Goal: Task Accomplishment & Management: Complete application form

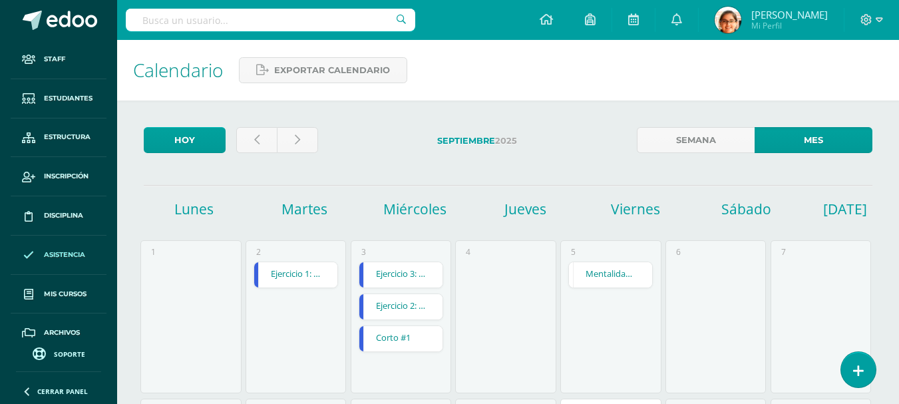
click at [61, 255] on span "Asistencia" at bounding box center [64, 254] width 41 height 11
click at [63, 216] on span "Disciplina" at bounding box center [63, 215] width 39 height 11
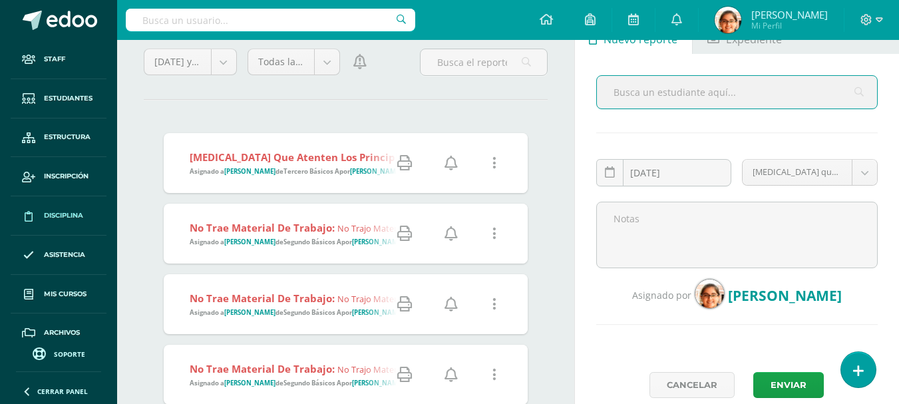
scroll to position [111, 0]
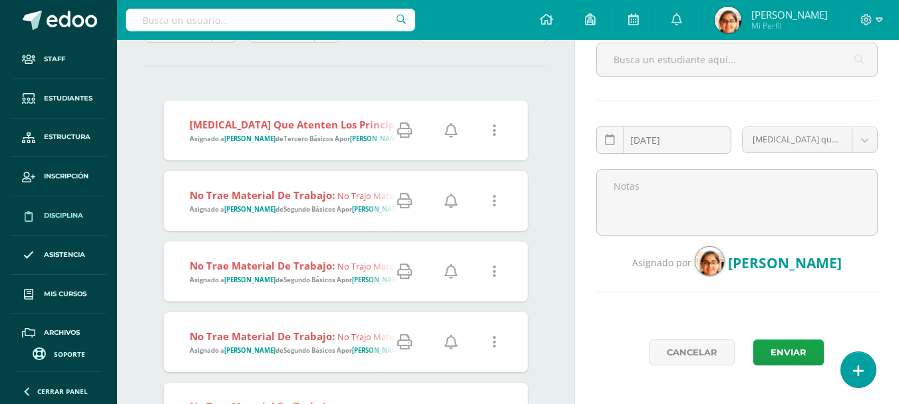
click at [289, 118] on strong "Actos que atenten los principios jurídicos, dentro o fuera del centro educativo…" at bounding box center [421, 124] width 463 height 13
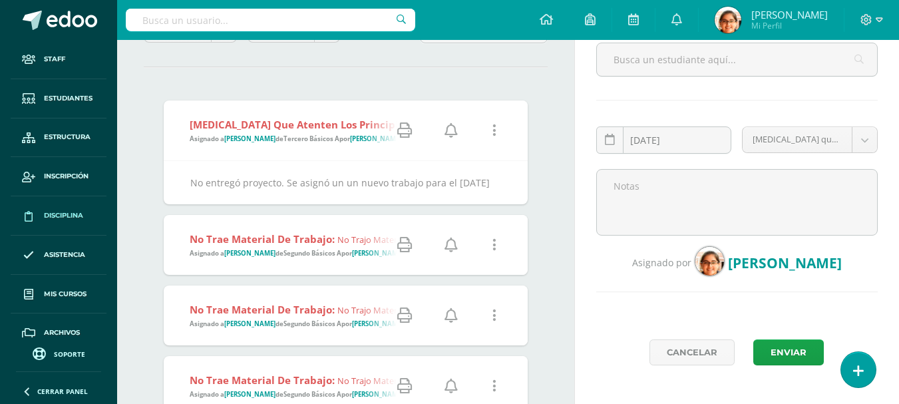
click at [289, 118] on strong "Actos que atenten los principios jurídicos, dentro o fuera del centro educativo…" at bounding box center [421, 124] width 463 height 13
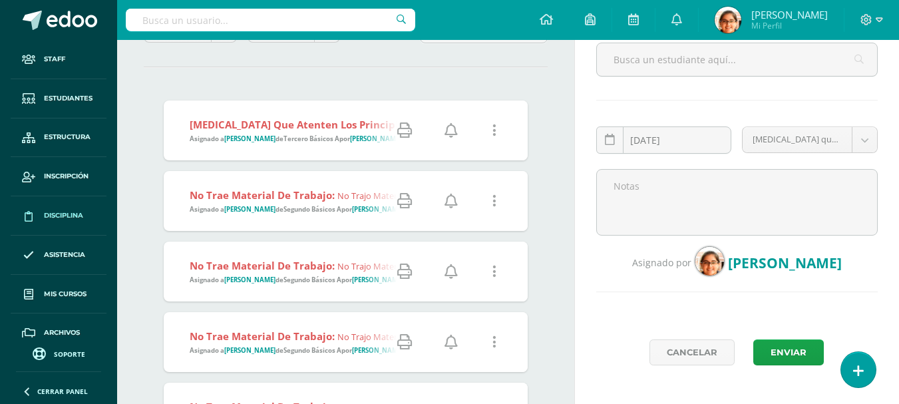
click at [491, 134] on link at bounding box center [495, 131] width 34 height 34
click at [459, 173] on link "Editar Falta" at bounding box center [469, 178] width 103 height 21
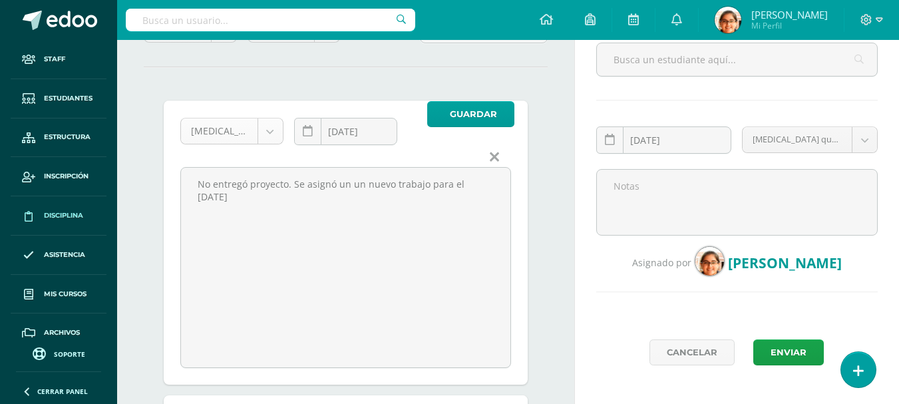
click at [204, 129] on body "Staff Estudiantes Estructura Inscripción Disciplina Asistencia Mis cursos Archi…" at bounding box center [449, 91] width 899 height 404
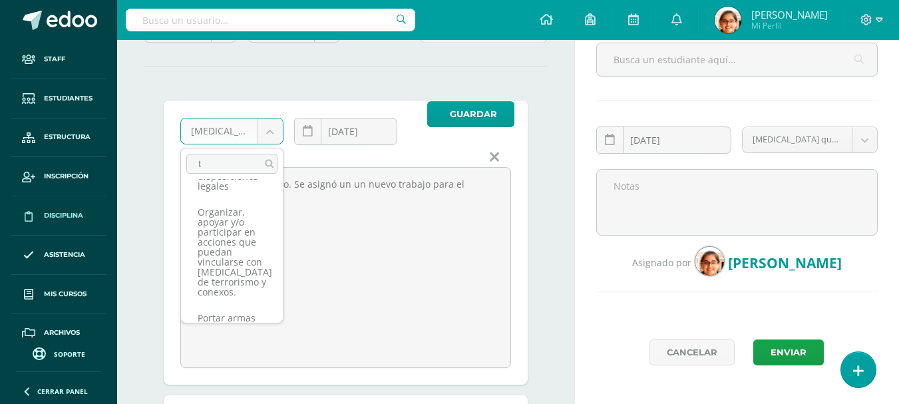
scroll to position [0, 0]
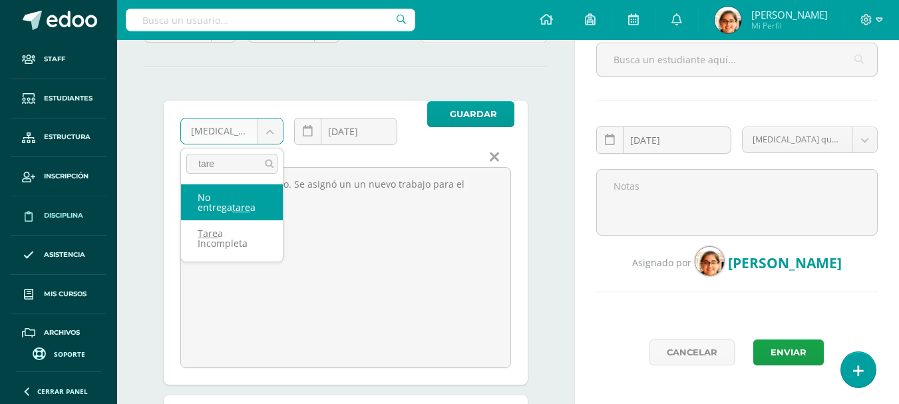
type input "tarea"
select select "41"
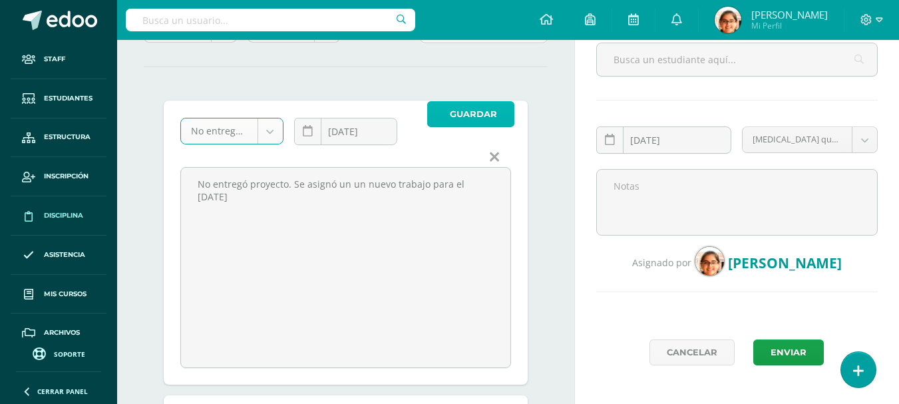
click at [464, 119] on span "Guardar" at bounding box center [473, 114] width 47 height 25
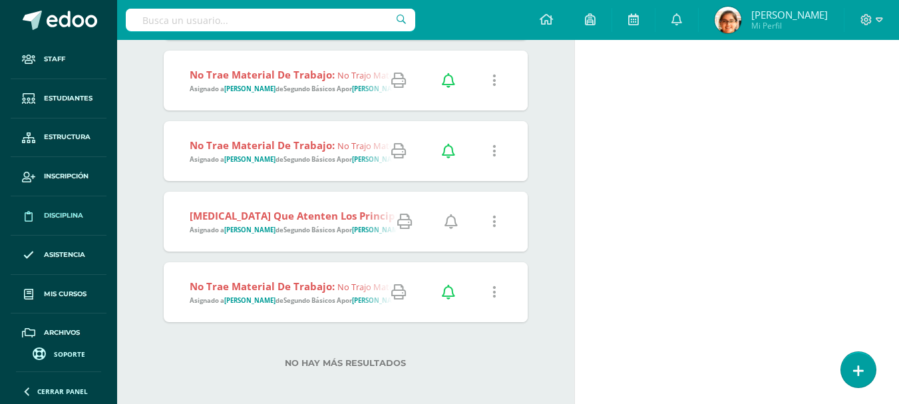
scroll to position [752, 0]
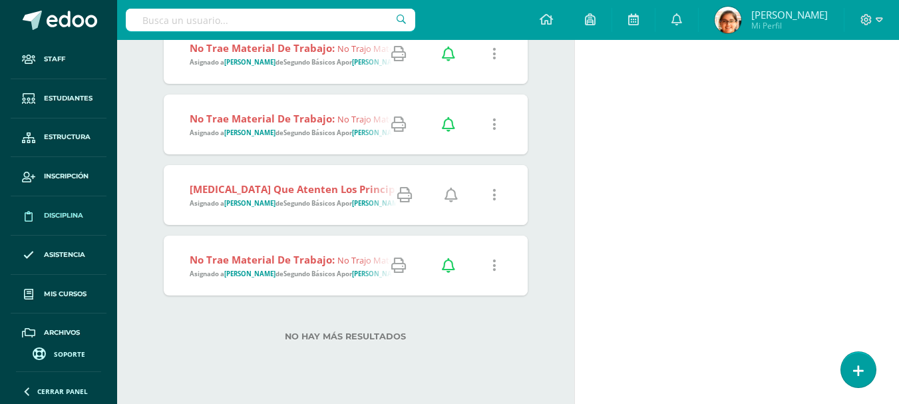
click at [487, 196] on link at bounding box center [495, 195] width 34 height 34
click at [470, 245] on link "Editar Falta" at bounding box center [469, 242] width 103 height 21
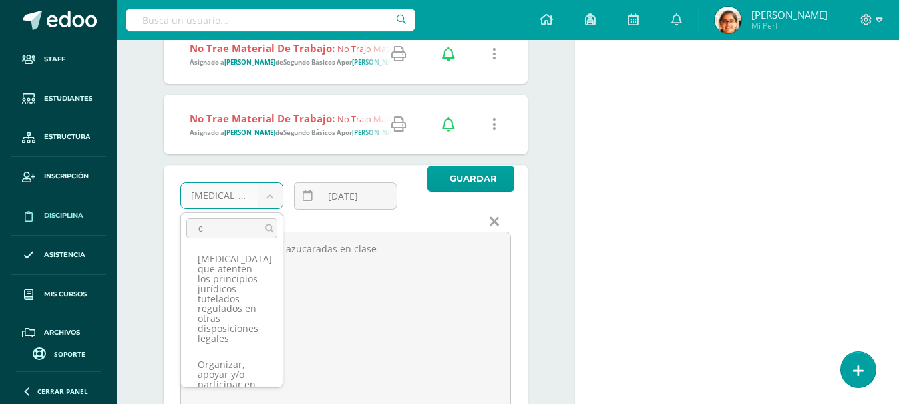
scroll to position [0, 0]
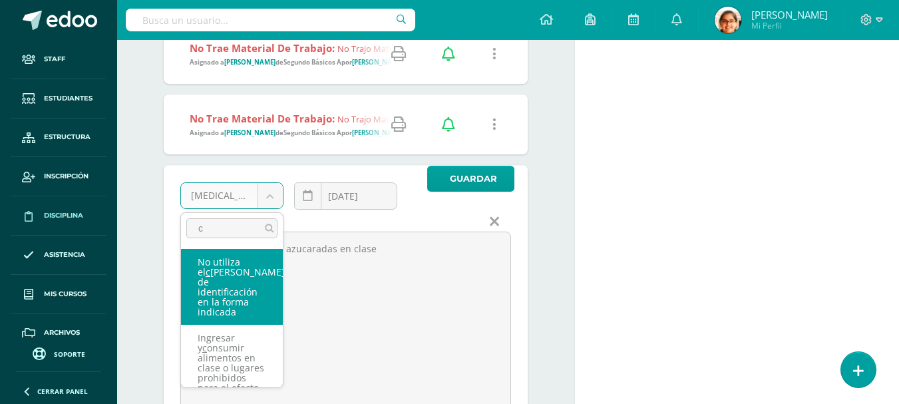
type input "co"
select select "4"
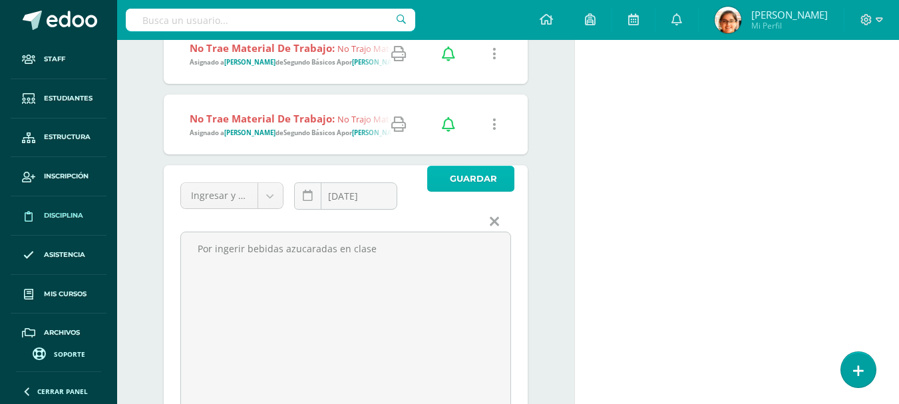
click at [469, 180] on span "Guardar" at bounding box center [473, 178] width 47 height 25
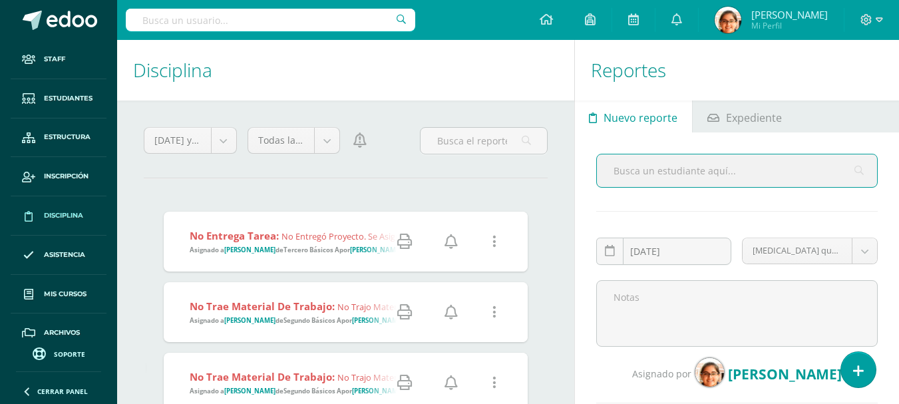
scroll to position [111, 0]
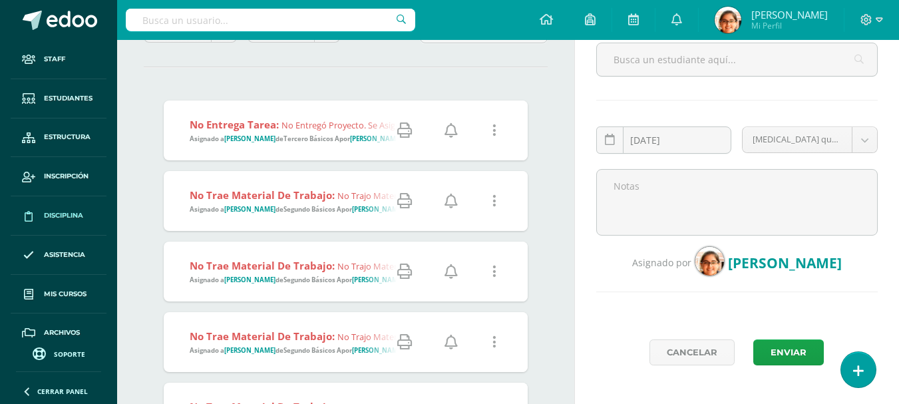
click at [450, 132] on icon at bounding box center [450, 130] width 13 height 15
click at [448, 204] on icon at bounding box center [450, 201] width 13 height 15
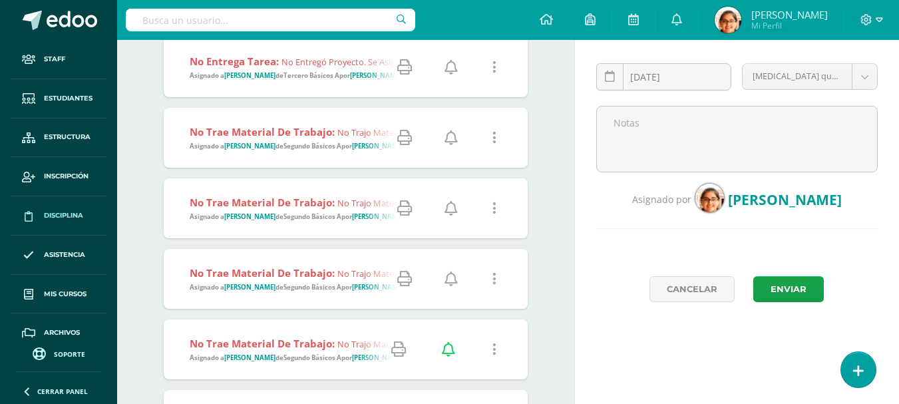
scroll to position [222, 0]
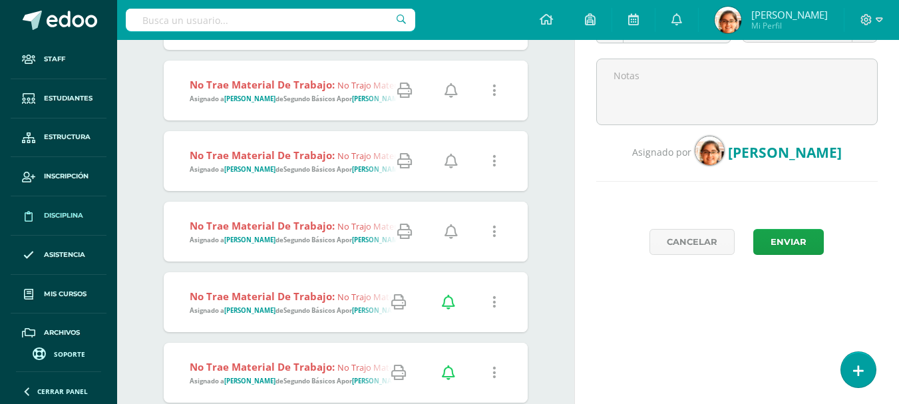
click at [446, 166] on icon at bounding box center [450, 161] width 13 height 15
click at [452, 232] on icon at bounding box center [450, 231] width 13 height 15
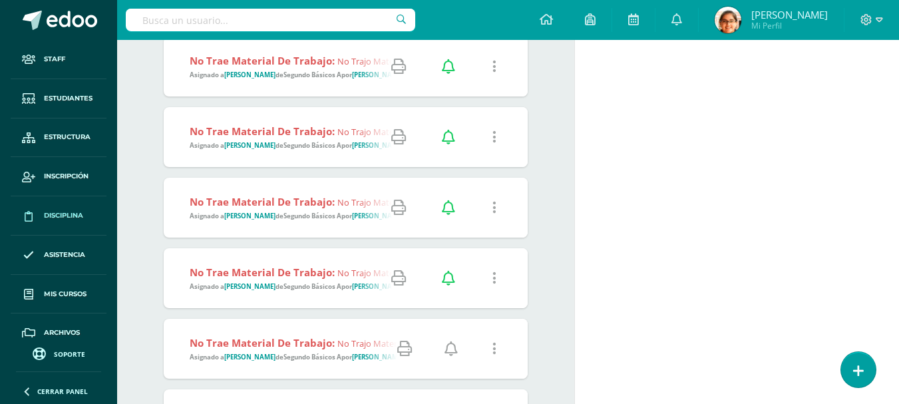
scroll to position [665, 0]
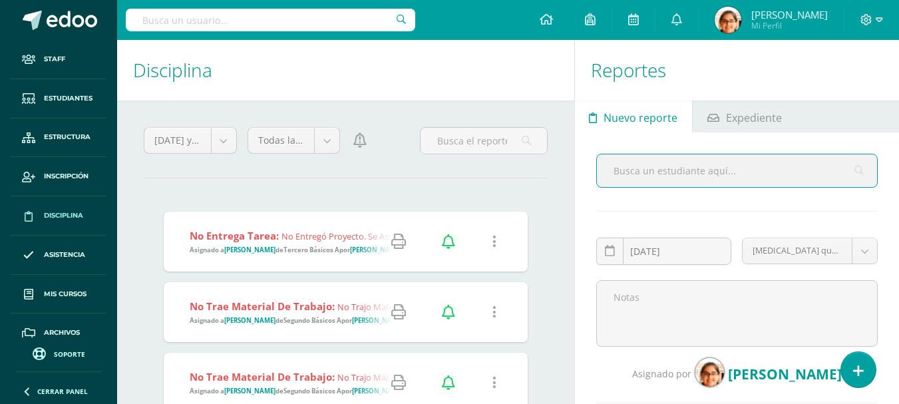
click at [349, 137] on div at bounding box center [362, 146] width 35 height 38
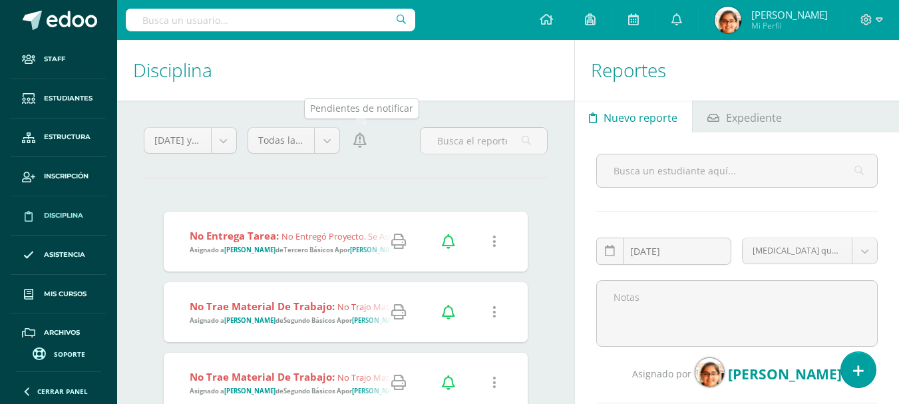
click at [363, 144] on icon at bounding box center [359, 140] width 13 height 15
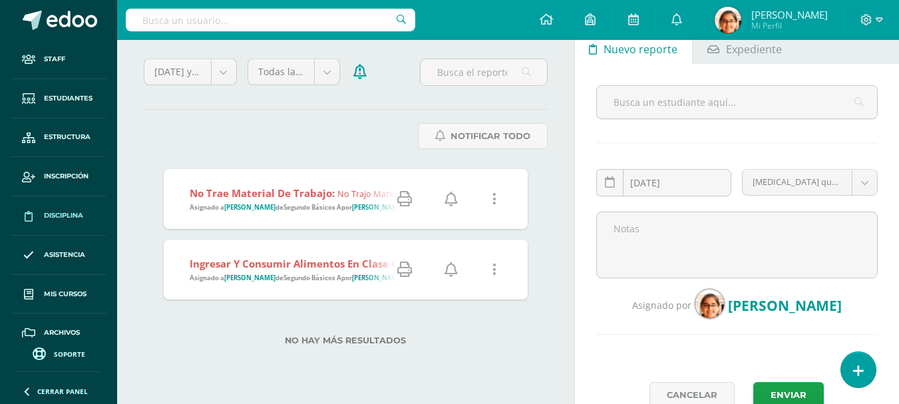
scroll to position [111, 0]
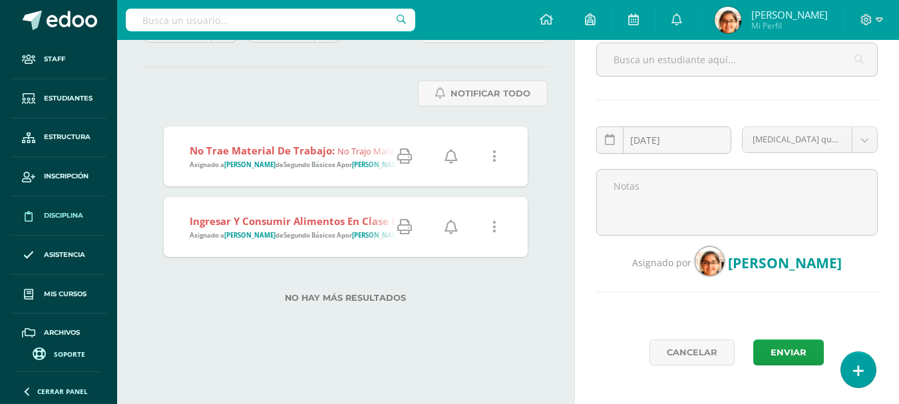
click at [453, 155] on icon at bounding box center [450, 156] width 13 height 15
click at [450, 229] on icon at bounding box center [450, 227] width 13 height 15
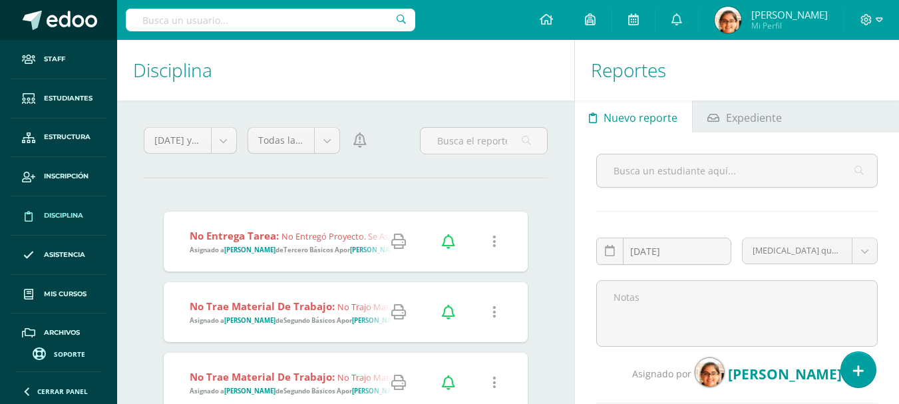
click at [64, 15] on span at bounding box center [72, 21] width 51 height 20
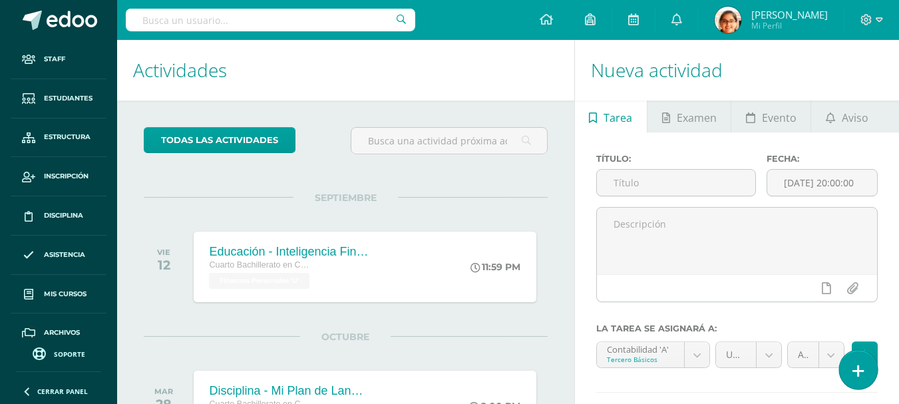
click at [869, 375] on link at bounding box center [858, 369] width 38 height 39
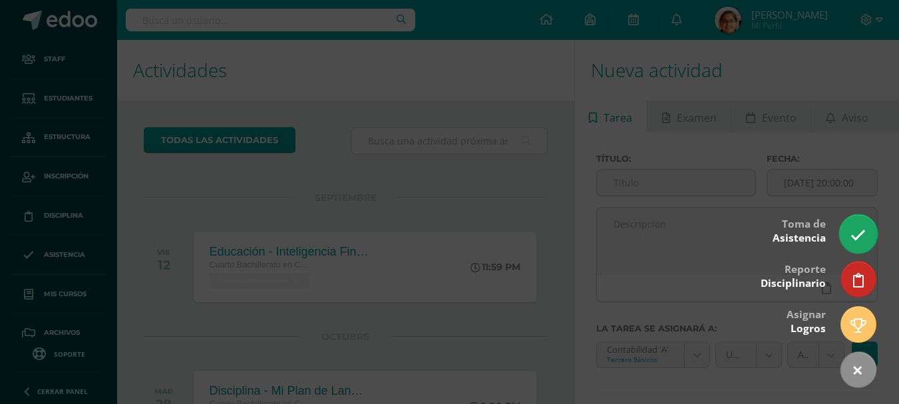
click at [861, 243] on link at bounding box center [858, 233] width 38 height 39
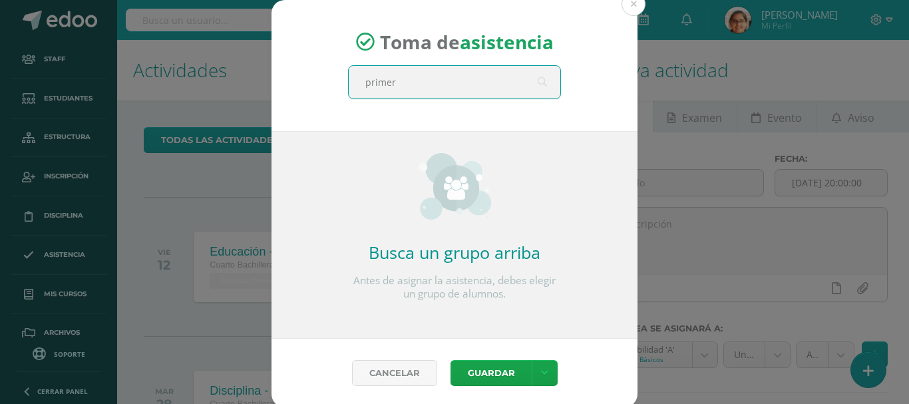
type input "primero"
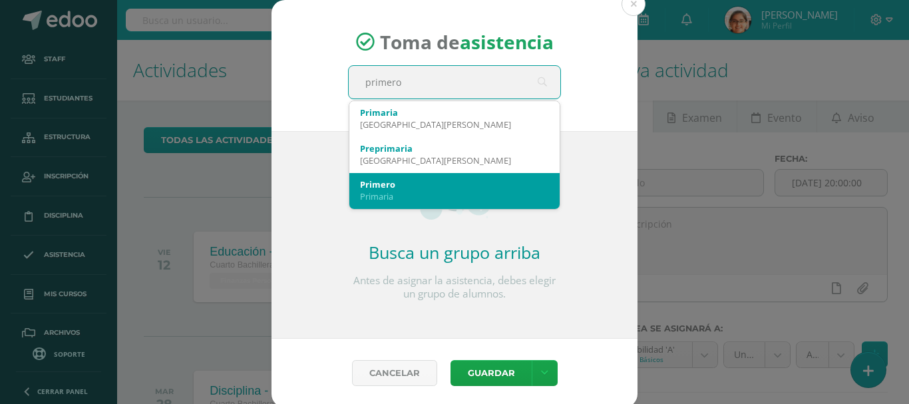
click at [408, 201] on div "Primaria" at bounding box center [454, 196] width 189 height 12
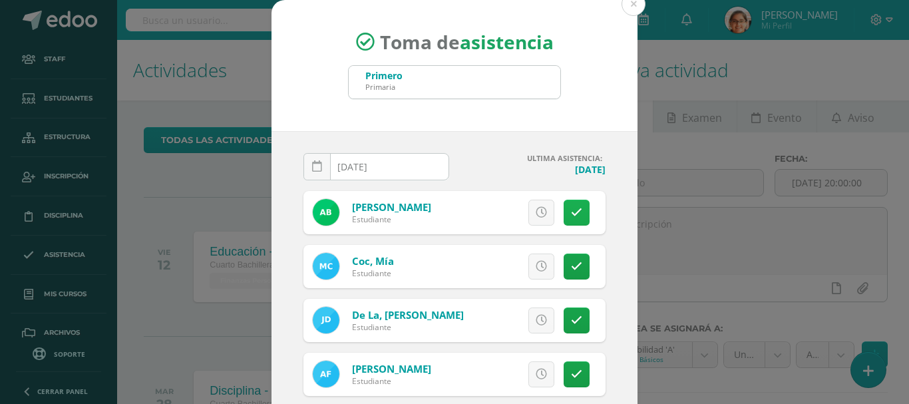
click at [571, 209] on link at bounding box center [577, 213] width 26 height 26
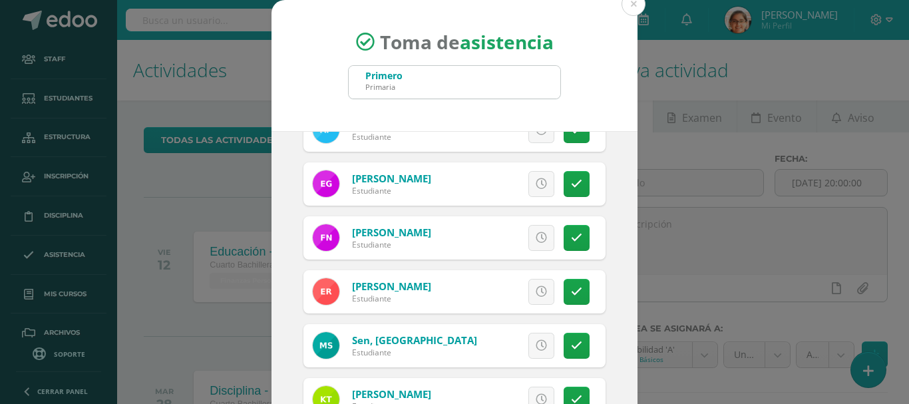
scroll to position [253, 0]
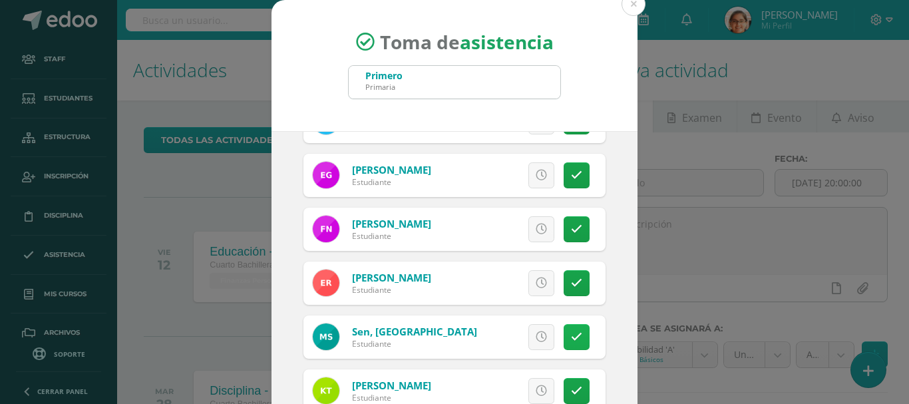
click at [573, 343] on link at bounding box center [577, 337] width 26 height 26
click at [501, 325] on span "Excusa" at bounding box center [518, 337] width 37 height 25
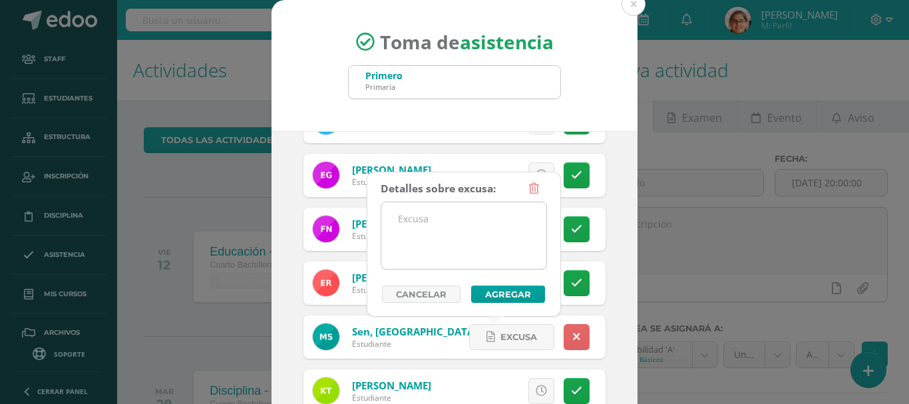
click at [483, 245] on textarea at bounding box center [463, 235] width 165 height 67
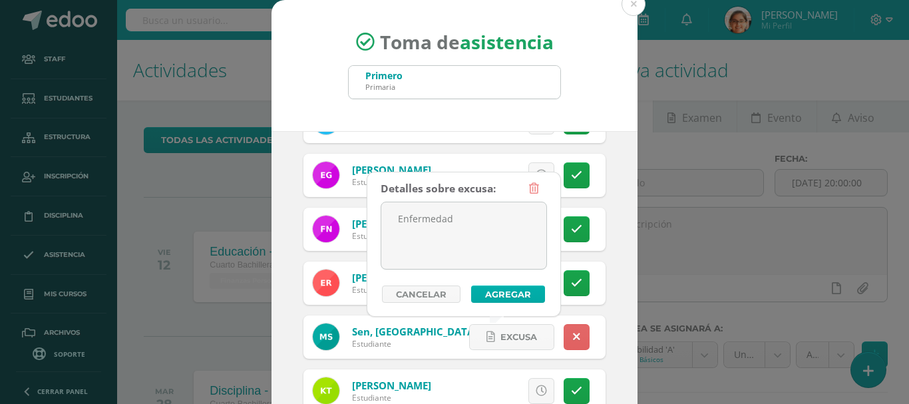
type textarea "Enfermedad"
click at [516, 301] on button "Agregar" at bounding box center [508, 293] width 74 height 17
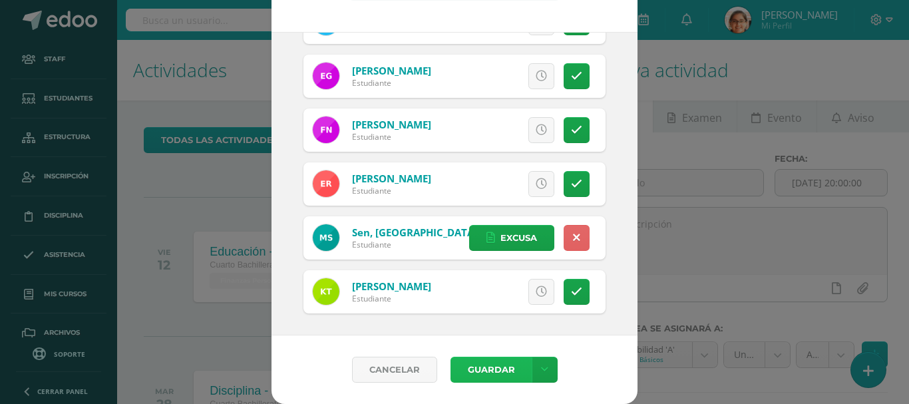
click at [484, 364] on button "Guardar" at bounding box center [490, 370] width 81 height 26
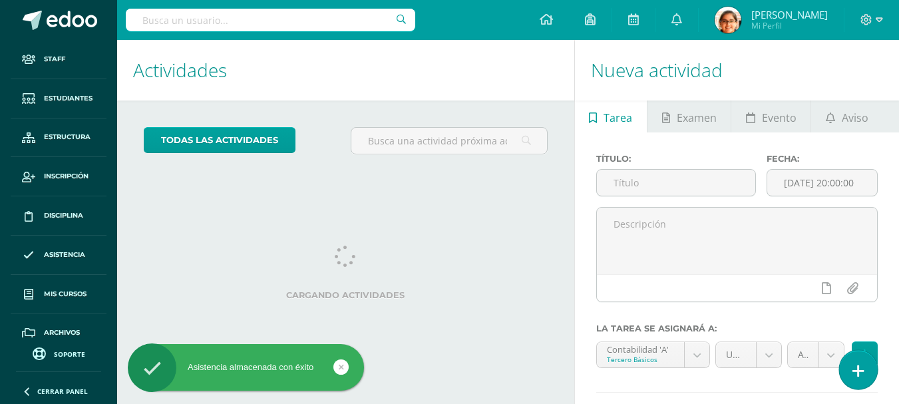
click at [859, 358] on link at bounding box center [858, 369] width 38 height 39
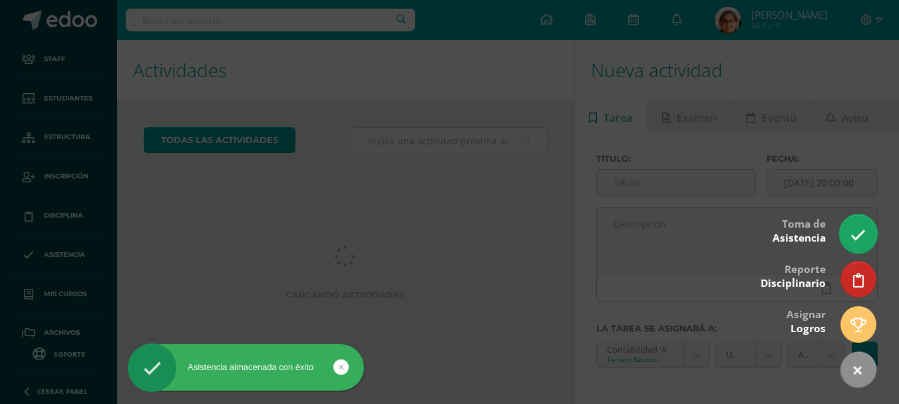
click at [853, 235] on icon at bounding box center [857, 235] width 15 height 15
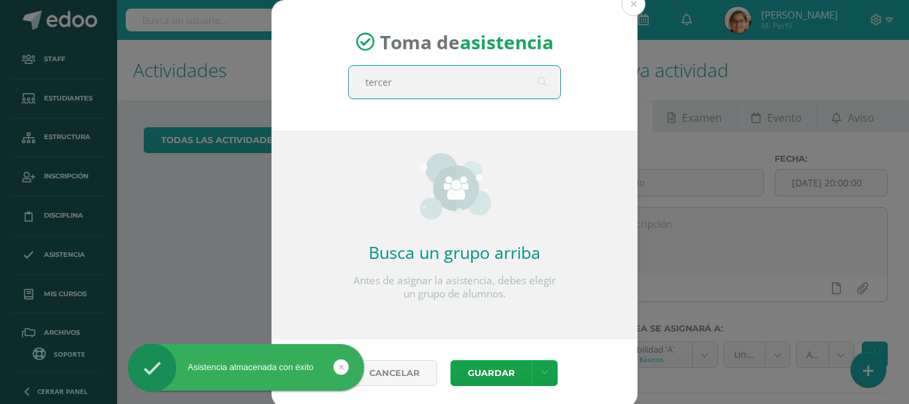
type input "tercero"
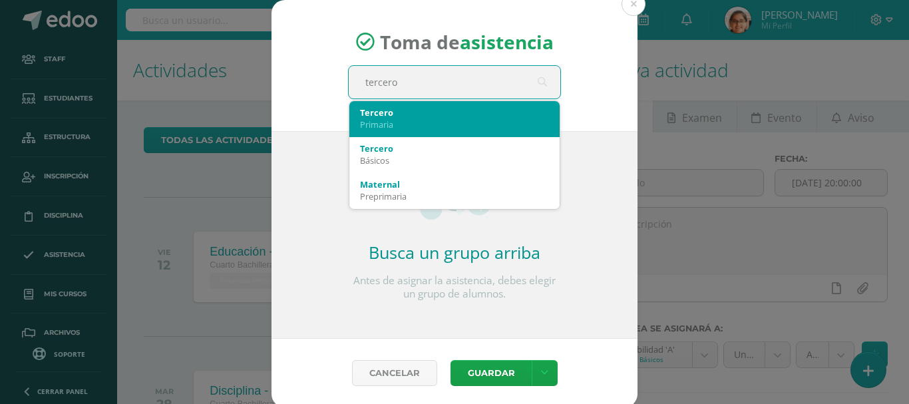
click at [439, 118] on div "Primaria" at bounding box center [454, 124] width 189 height 12
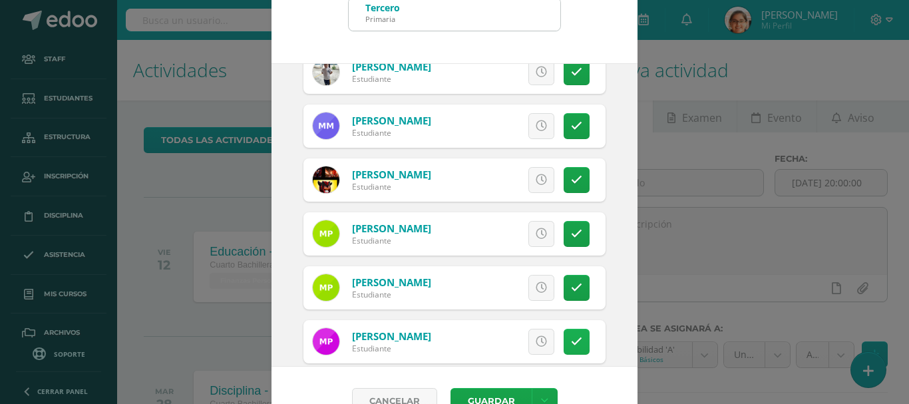
scroll to position [99, 0]
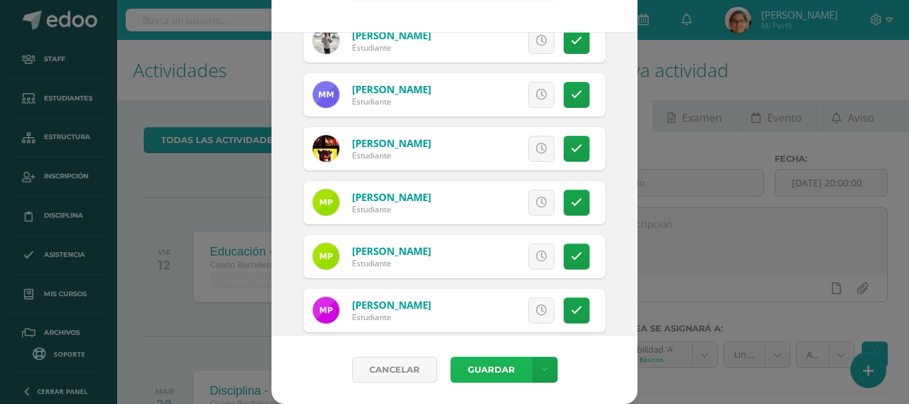
click at [494, 369] on button "Guardar" at bounding box center [490, 370] width 81 height 26
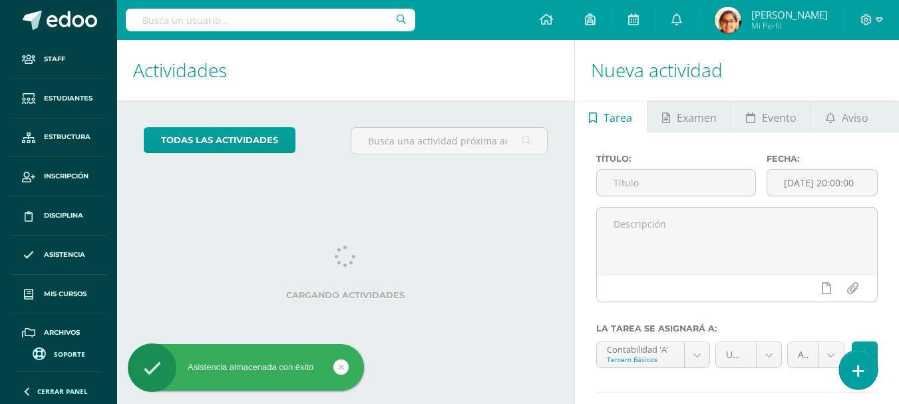
click at [861, 369] on icon at bounding box center [858, 370] width 12 height 15
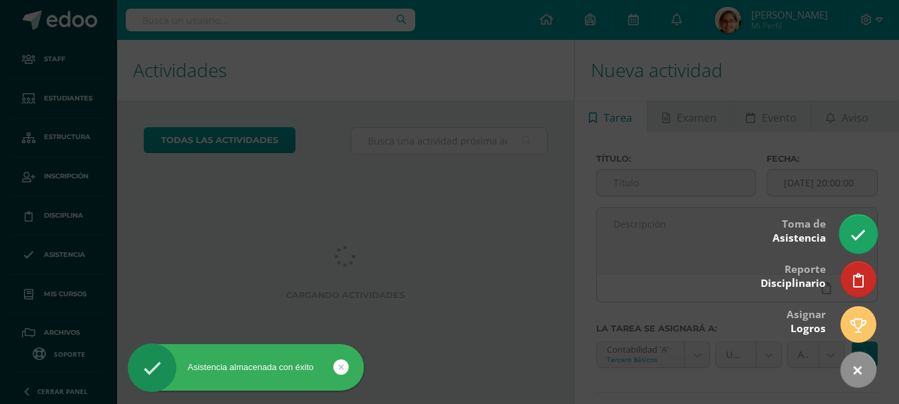
click at [855, 234] on icon at bounding box center [857, 235] width 15 height 15
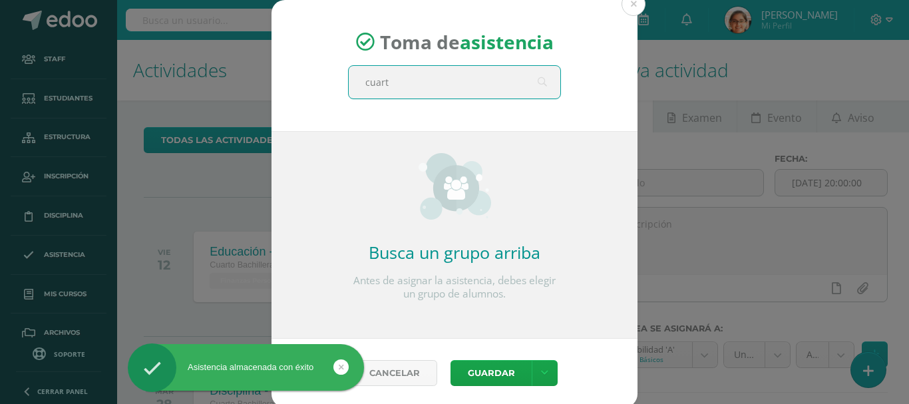
type input "cuarto"
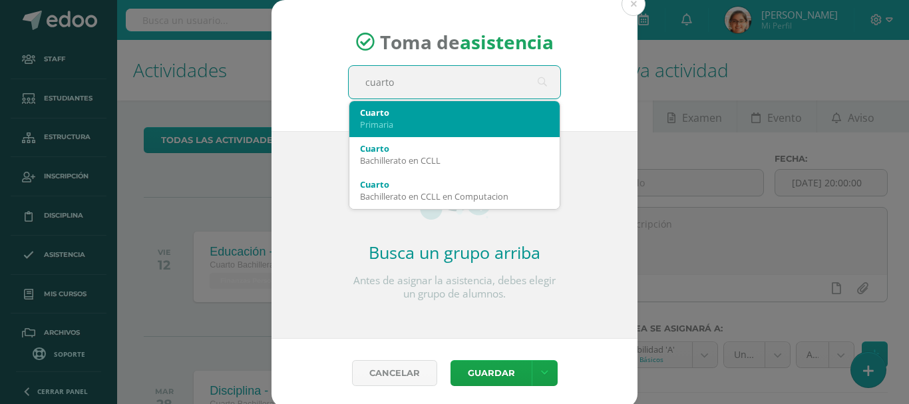
click at [426, 112] on div "Cuarto" at bounding box center [454, 112] width 189 height 12
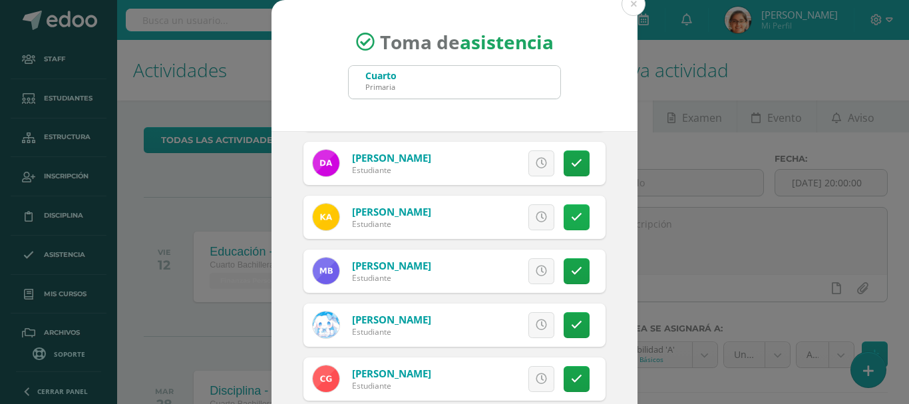
scroll to position [222, 0]
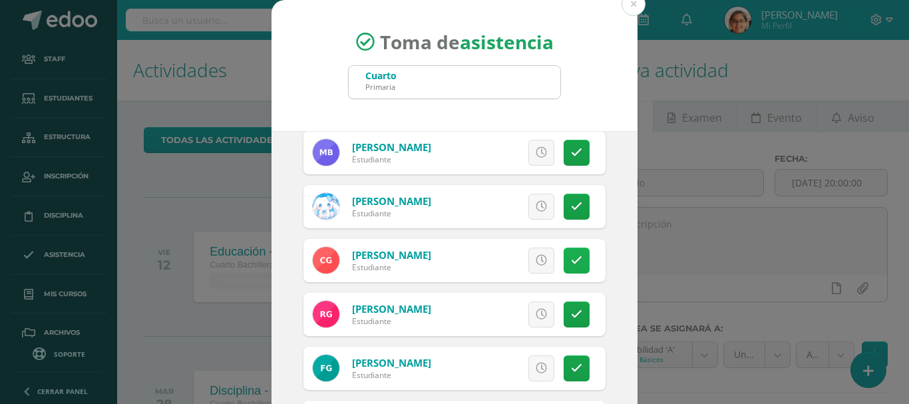
click at [567, 250] on link at bounding box center [577, 260] width 26 height 26
click at [572, 321] on link at bounding box center [577, 314] width 26 height 26
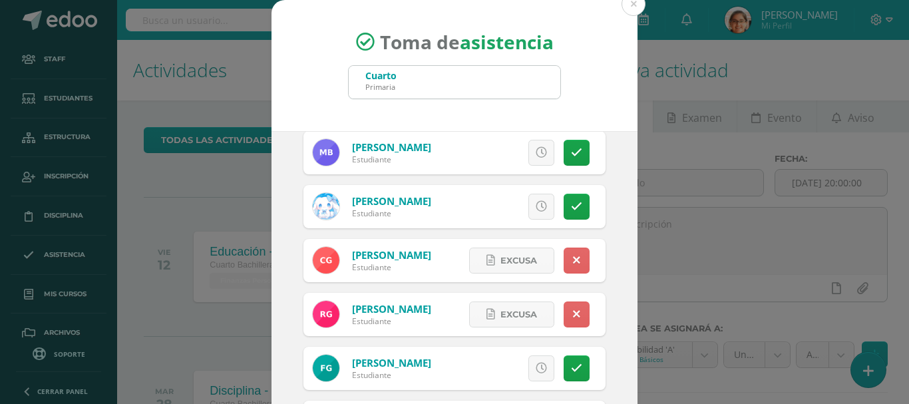
scroll to position [99, 0]
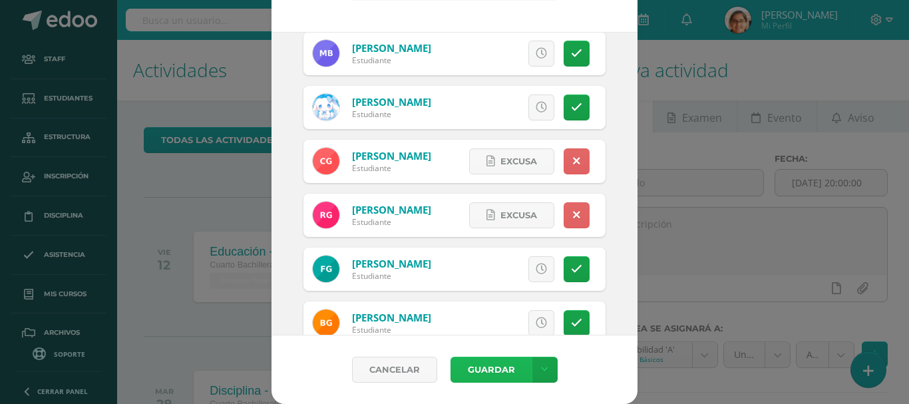
click at [480, 369] on button "Guardar" at bounding box center [490, 370] width 81 height 26
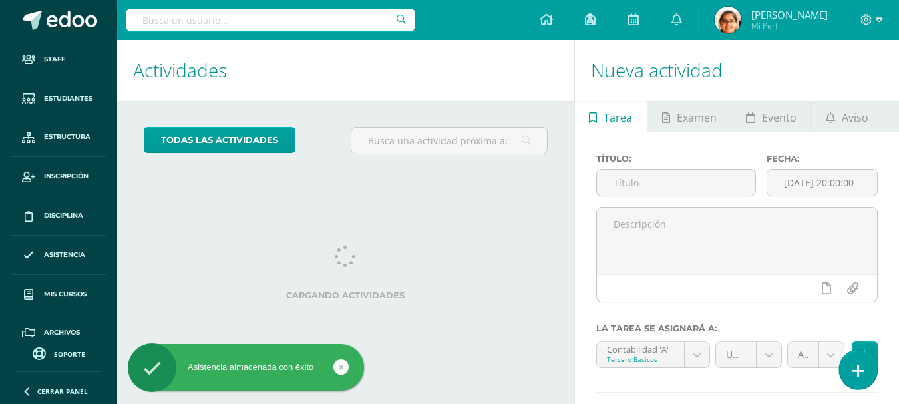
click at [858, 375] on icon at bounding box center [858, 370] width 12 height 15
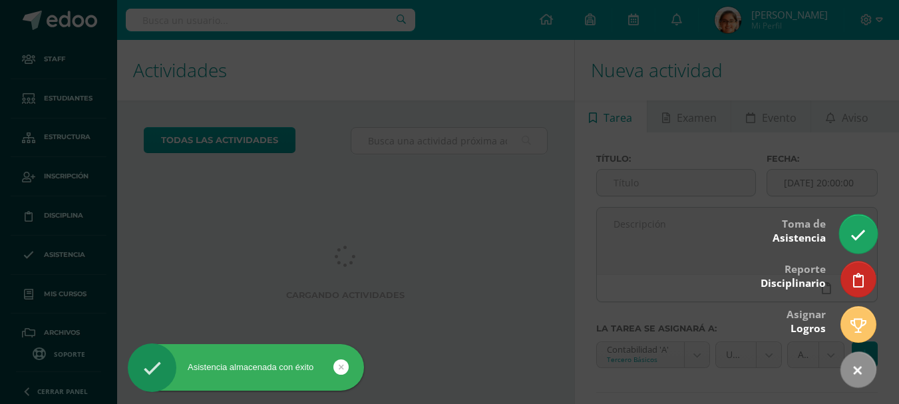
click at [859, 235] on icon at bounding box center [857, 235] width 15 height 15
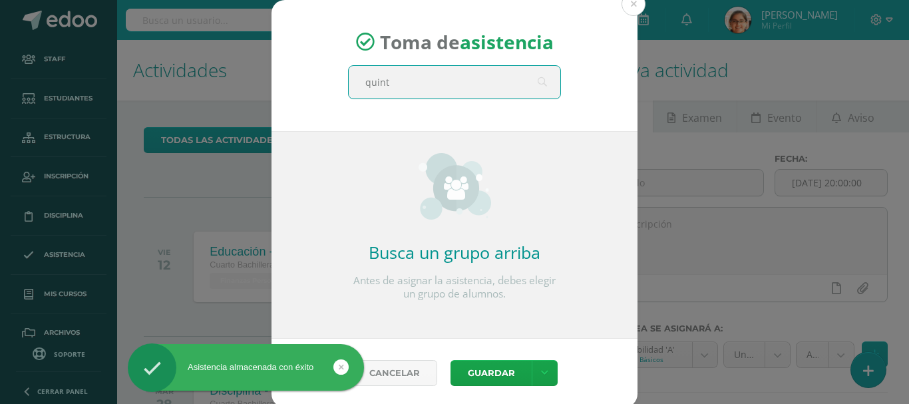
type input "quinto"
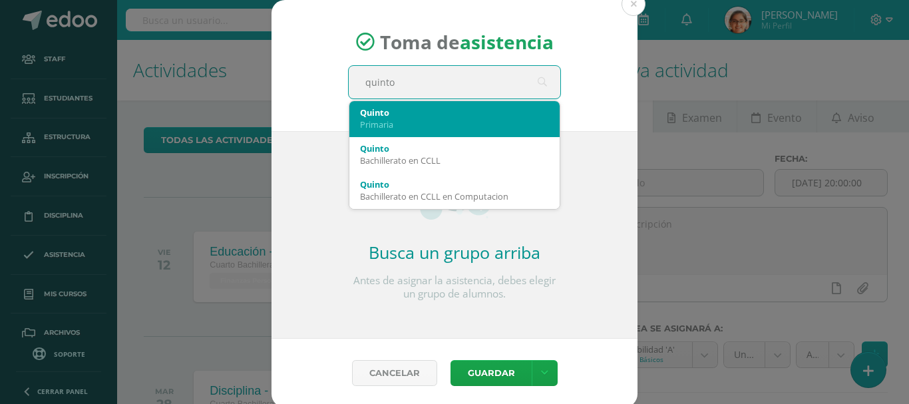
click at [468, 133] on div "Quinto Primaria" at bounding box center [454, 118] width 189 height 35
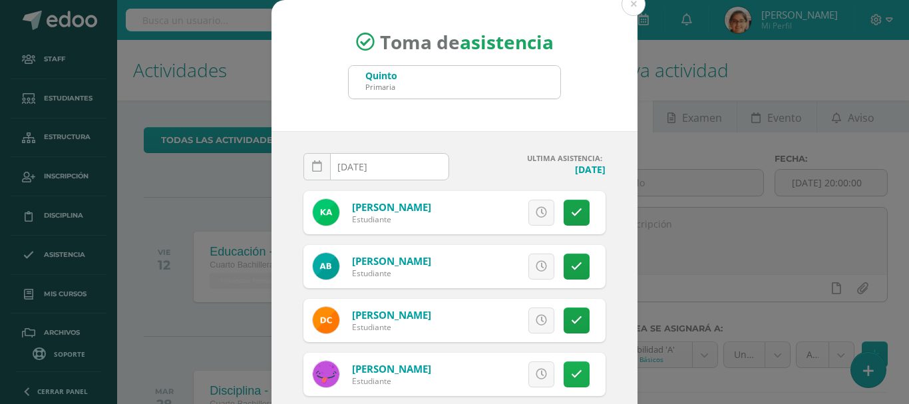
click at [566, 362] on link at bounding box center [577, 374] width 26 height 26
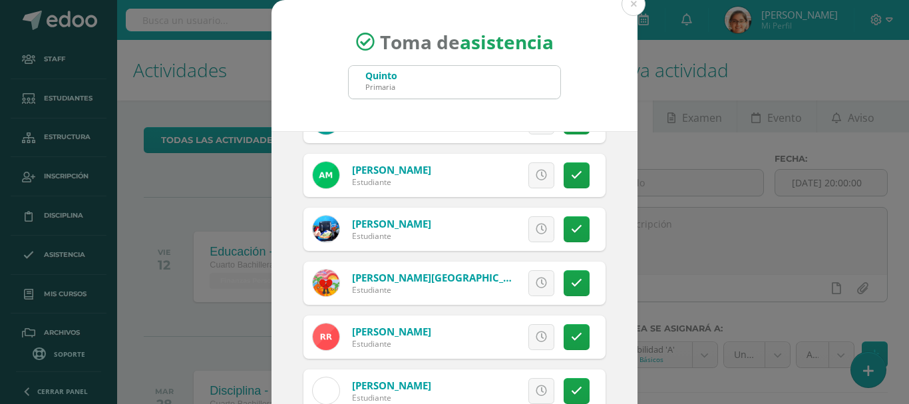
scroll to position [99, 0]
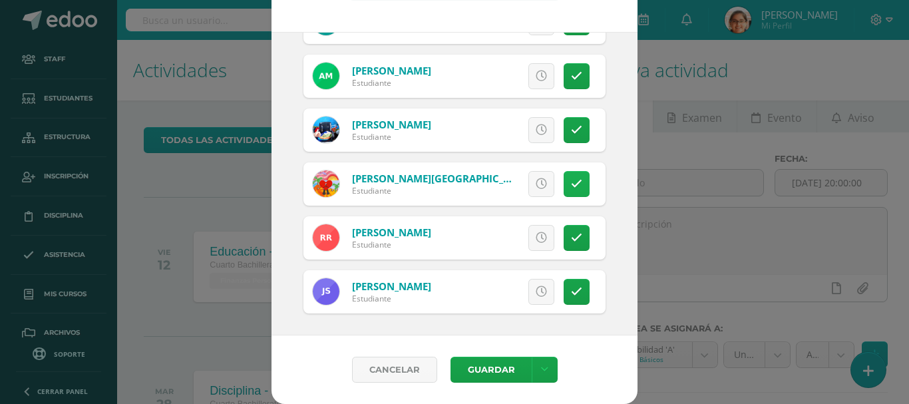
click at [567, 176] on link at bounding box center [577, 184] width 26 height 26
click at [510, 371] on button "Guardar" at bounding box center [490, 370] width 81 height 26
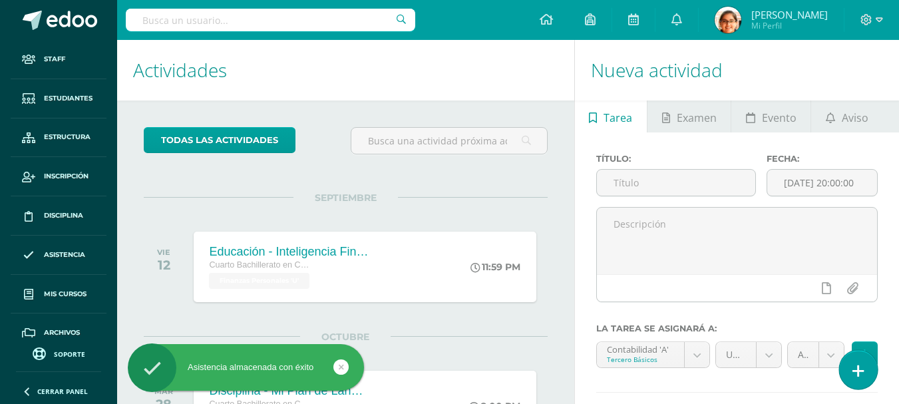
click at [862, 369] on icon at bounding box center [858, 370] width 12 height 15
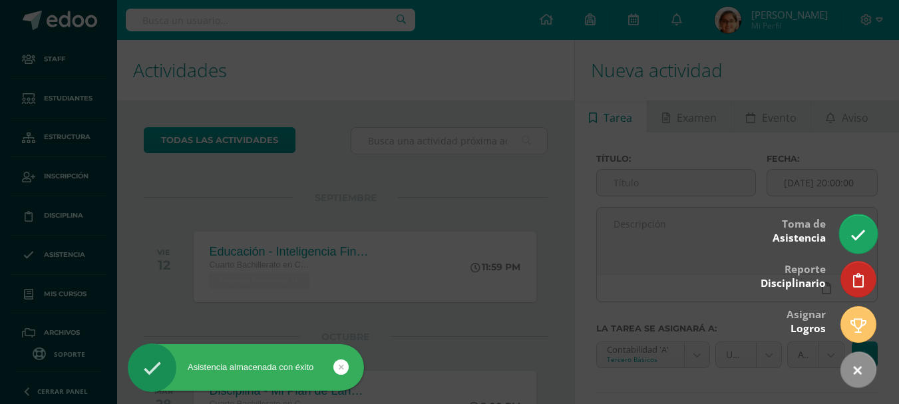
click at [846, 224] on link at bounding box center [858, 233] width 38 height 39
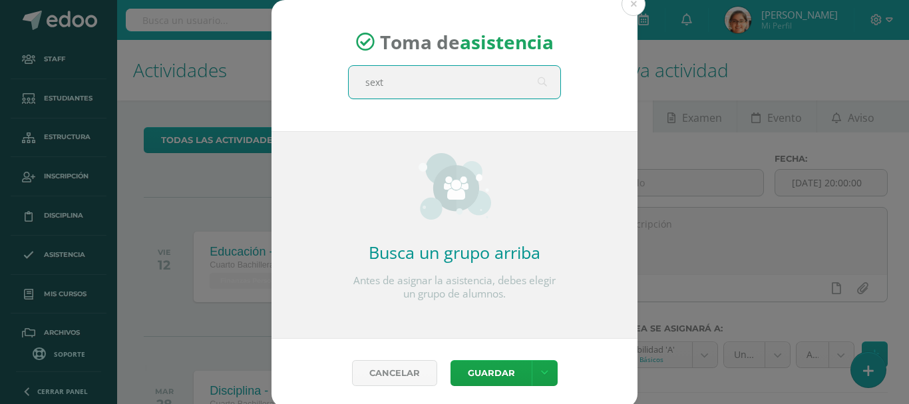
type input "sexto"
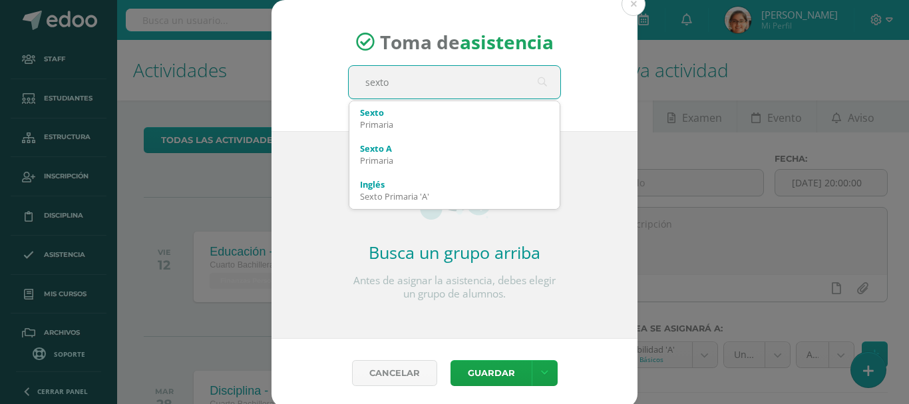
click at [349, 120] on div "Sexto Primaria" at bounding box center [454, 119] width 210 height 36
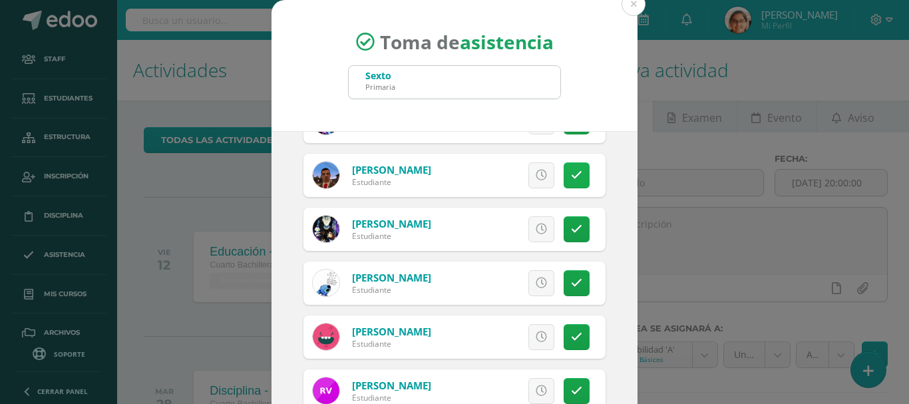
click at [571, 175] on icon at bounding box center [576, 175] width 11 height 11
click at [484, 178] on link "Excusa" at bounding box center [511, 175] width 85 height 26
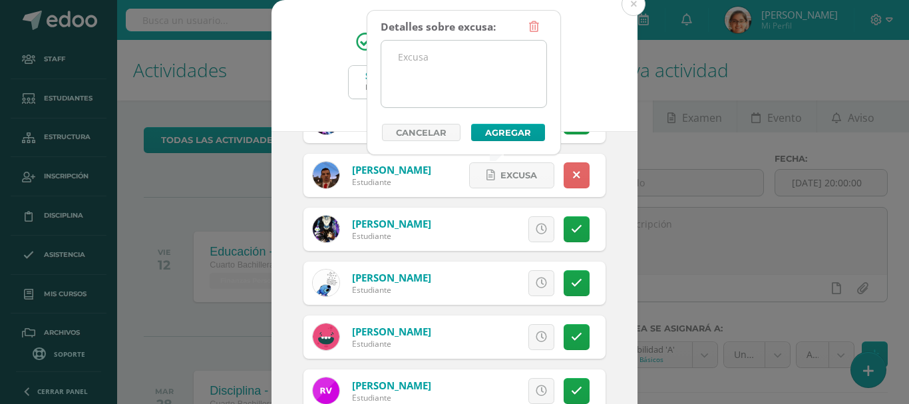
click at [452, 81] on textarea at bounding box center [463, 74] width 165 height 67
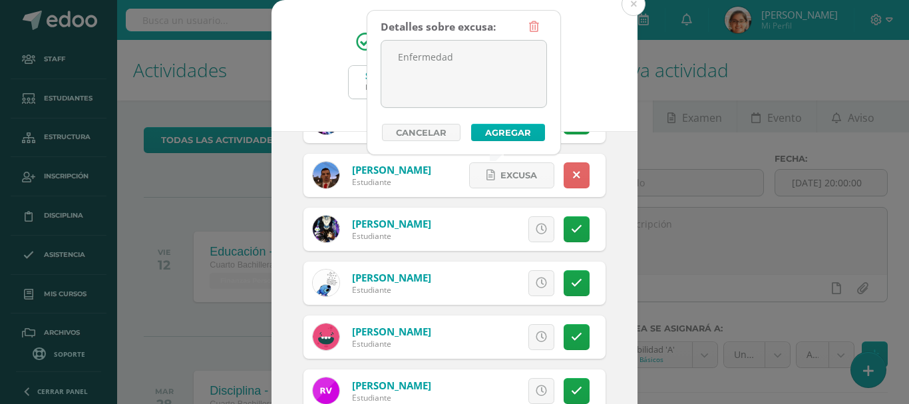
type textarea "Enfermedad"
click at [497, 129] on button "Agregar" at bounding box center [508, 132] width 74 height 17
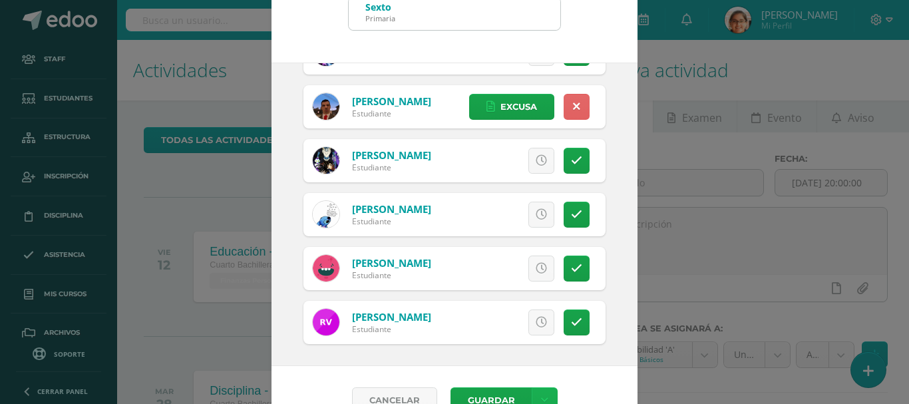
scroll to position [99, 0]
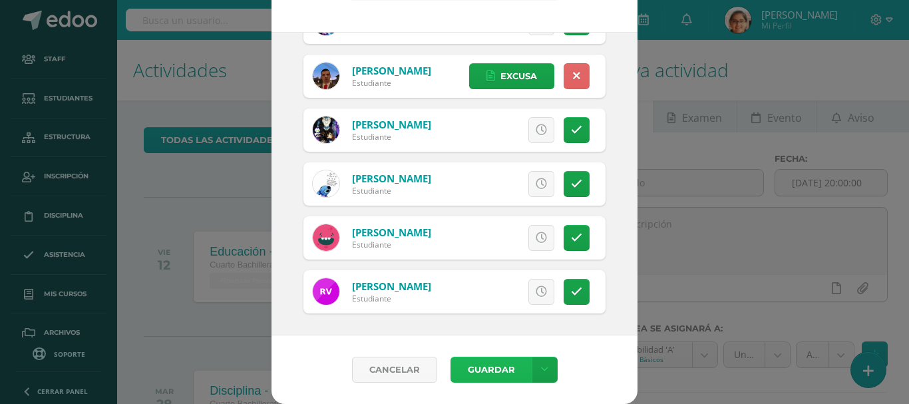
click at [478, 376] on button "Guardar" at bounding box center [490, 370] width 81 height 26
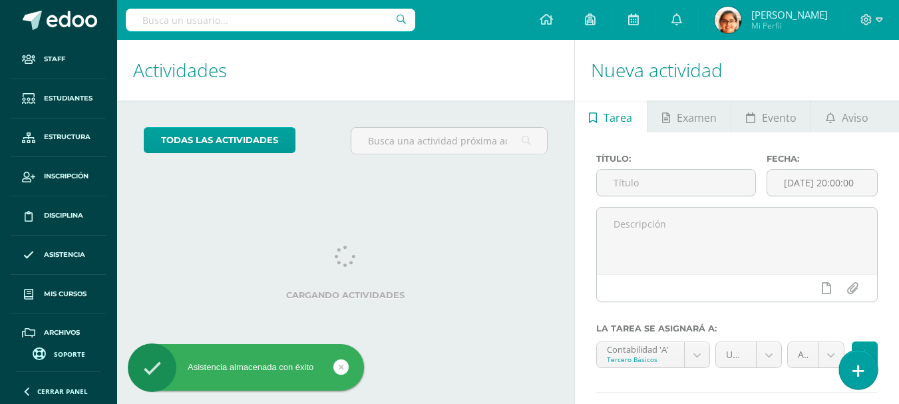
click at [872, 365] on link at bounding box center [858, 369] width 38 height 39
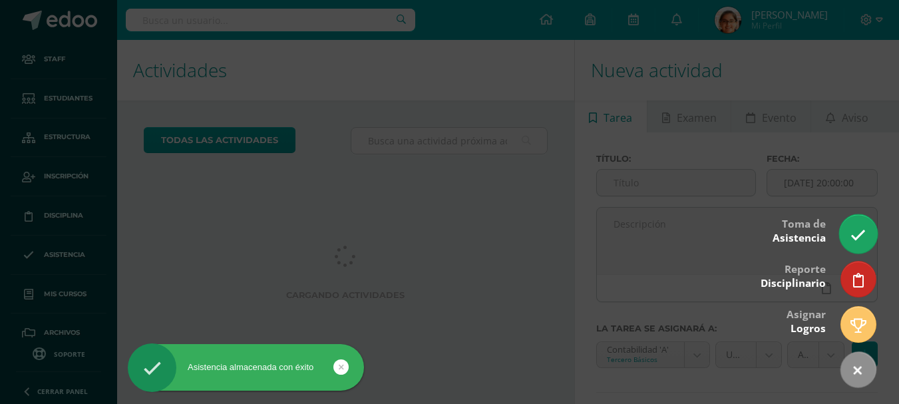
click at [865, 240] on icon at bounding box center [857, 235] width 15 height 15
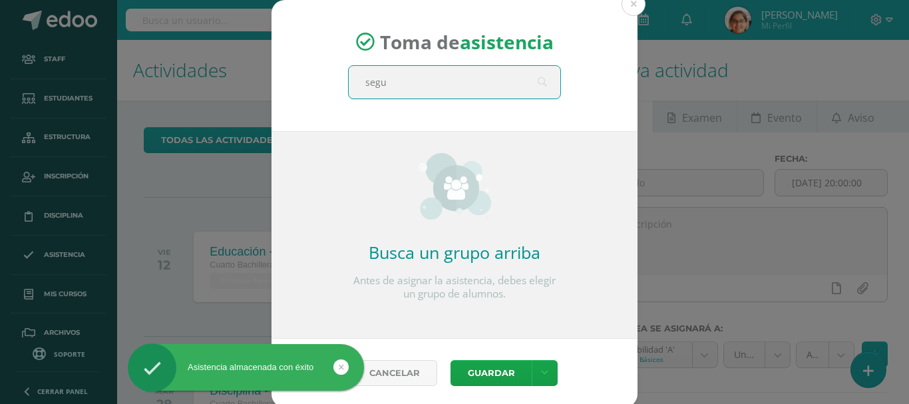
type input "segun"
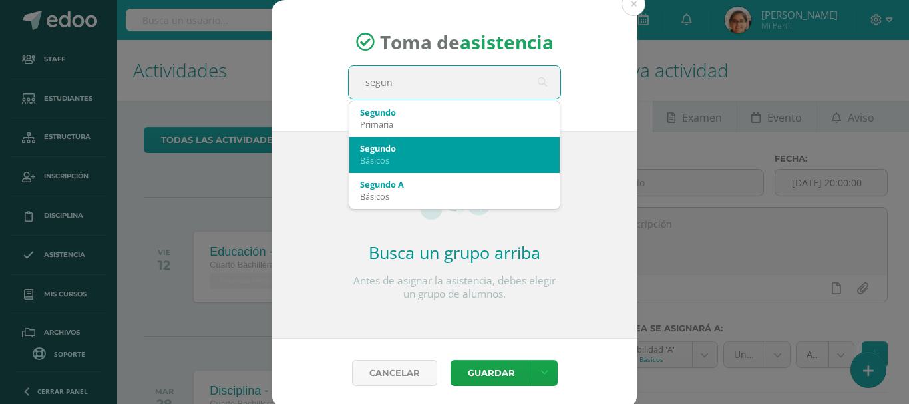
click at [406, 157] on div "Básicos" at bounding box center [454, 160] width 189 height 12
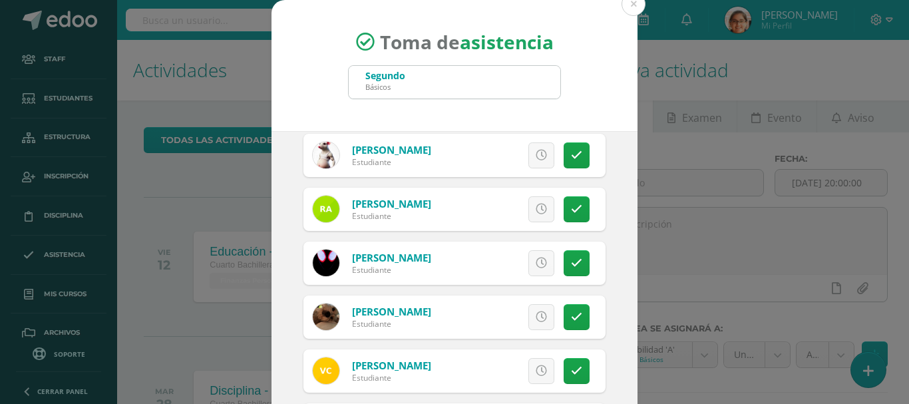
scroll to position [222, 0]
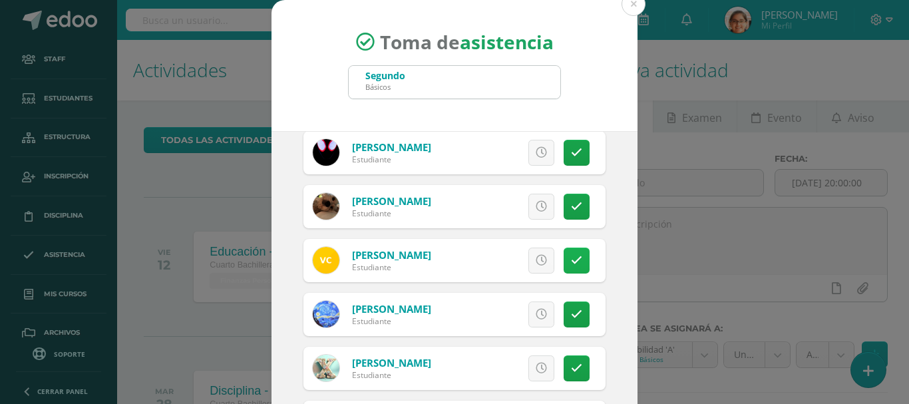
click at [564, 258] on link at bounding box center [577, 260] width 26 height 26
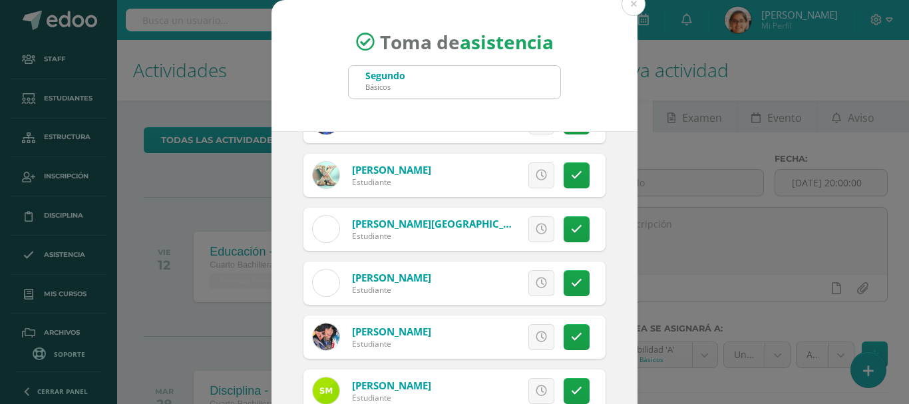
scroll to position [444, 0]
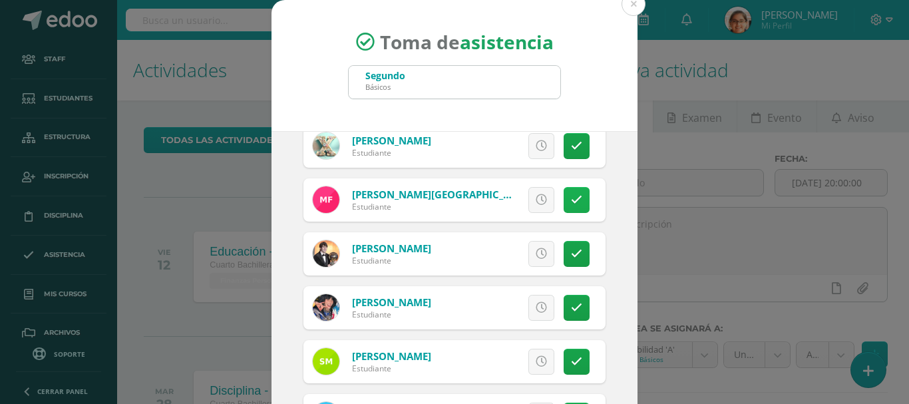
click at [567, 209] on link at bounding box center [577, 200] width 26 height 26
click at [500, 197] on span "Excusa" at bounding box center [518, 200] width 37 height 25
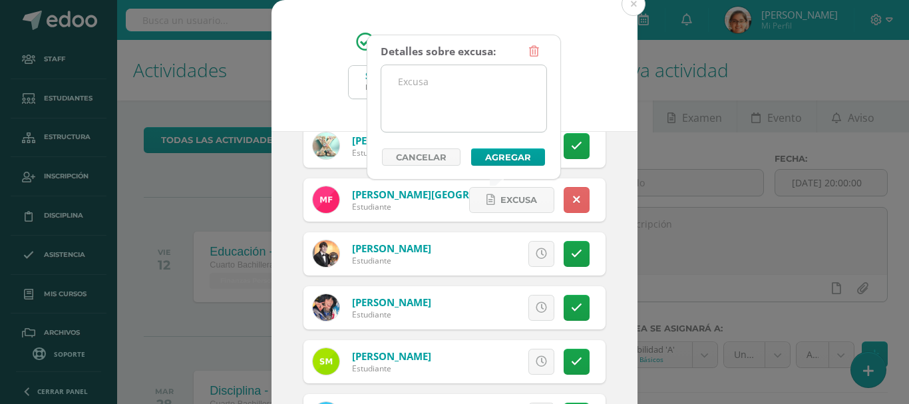
click at [429, 93] on textarea at bounding box center [463, 98] width 165 height 67
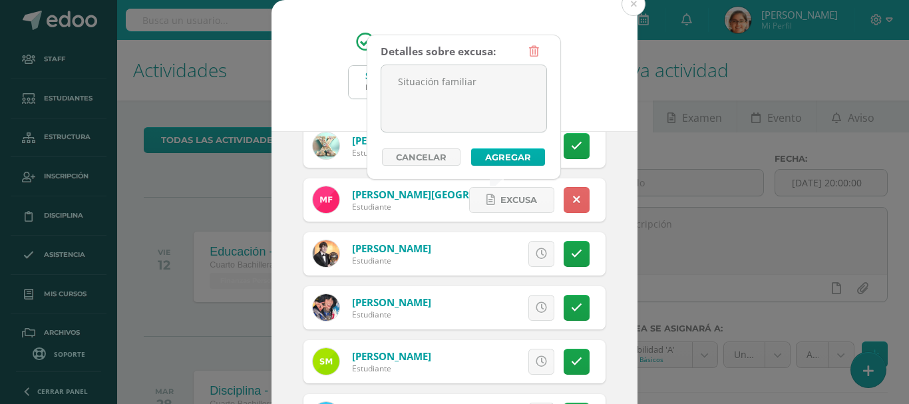
type textarea "Situación familiar"
click at [494, 156] on button "Agregar" at bounding box center [508, 156] width 74 height 17
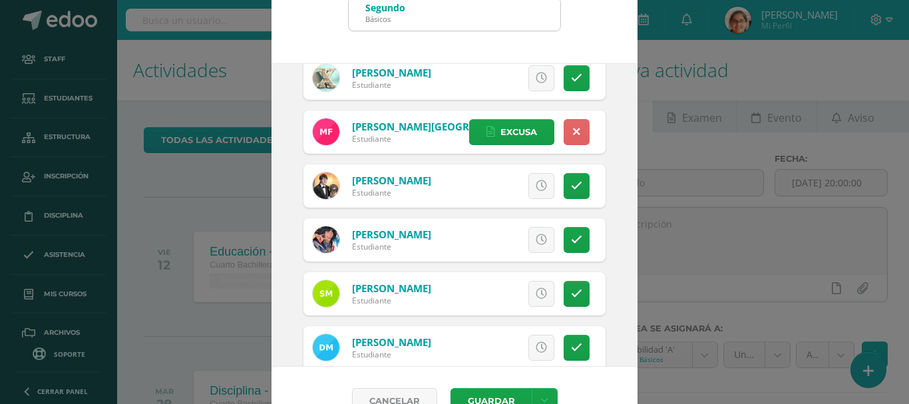
scroll to position [99, 0]
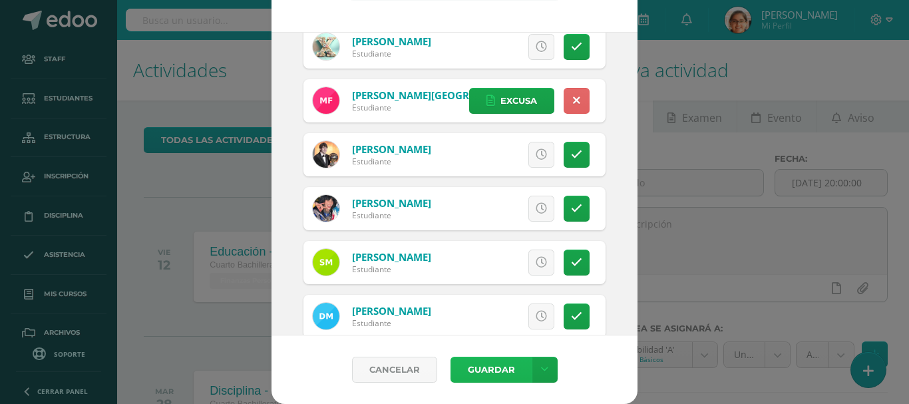
click at [485, 363] on button "Guardar" at bounding box center [490, 370] width 81 height 26
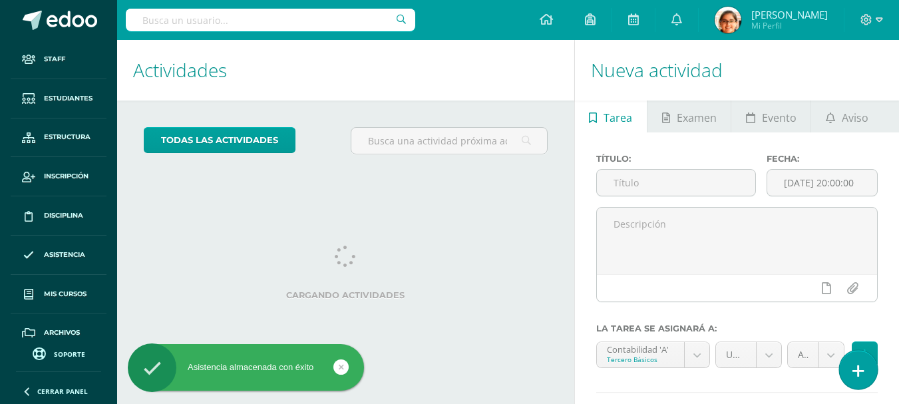
click at [866, 379] on link at bounding box center [858, 369] width 38 height 39
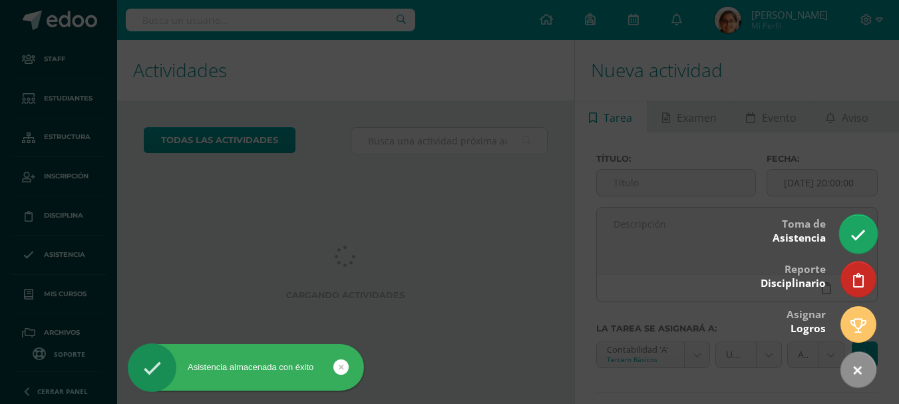
click at [850, 232] on link at bounding box center [858, 233] width 38 height 39
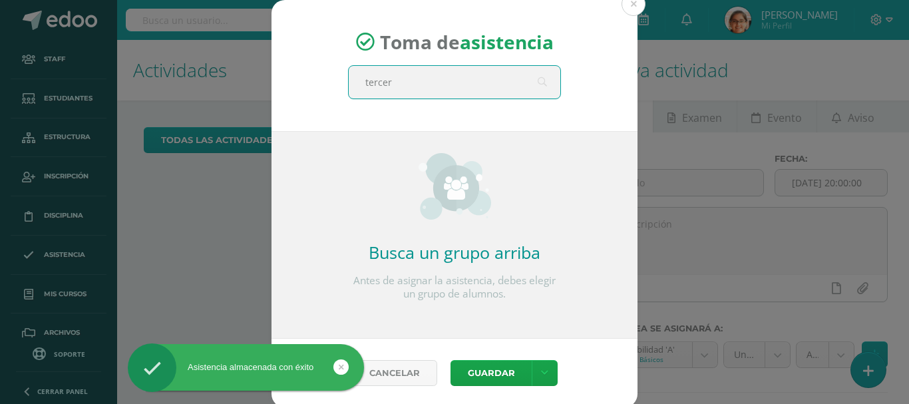
type input "tercero"
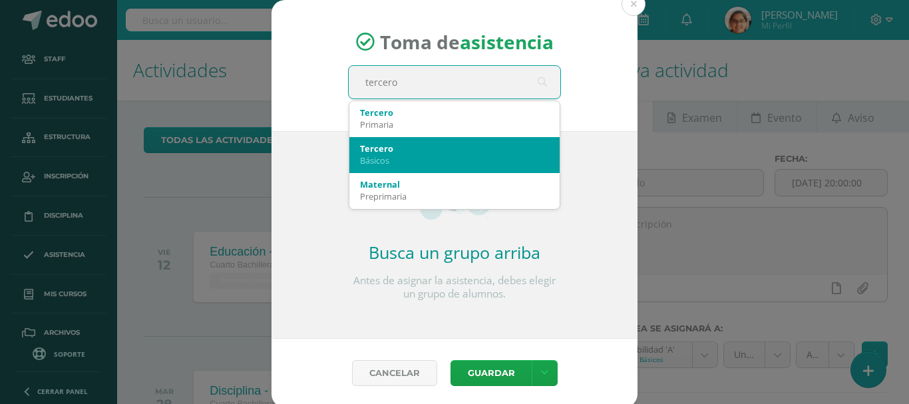
click at [424, 148] on div "Tercero" at bounding box center [454, 148] width 189 height 12
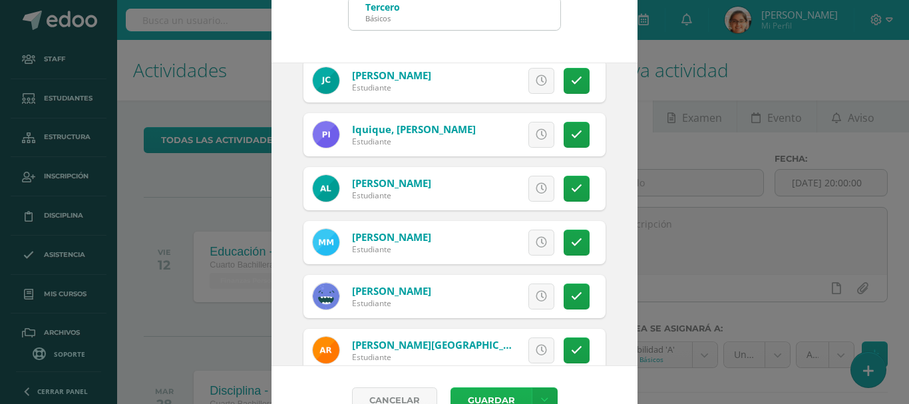
scroll to position [99, 0]
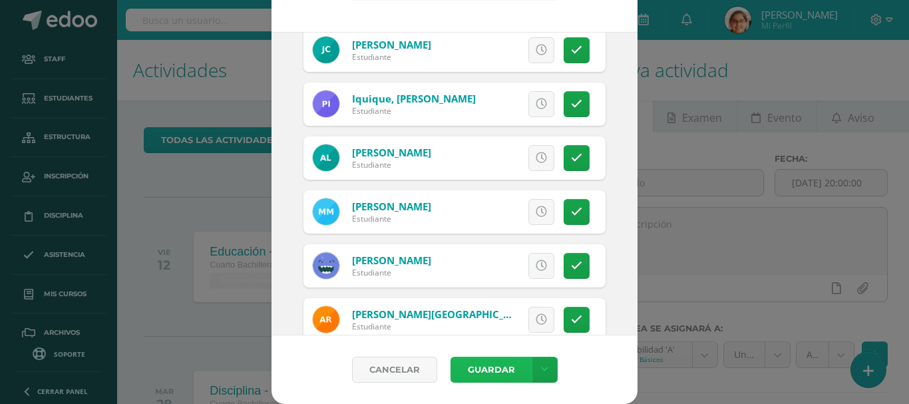
click at [511, 363] on button "Guardar" at bounding box center [490, 370] width 81 height 26
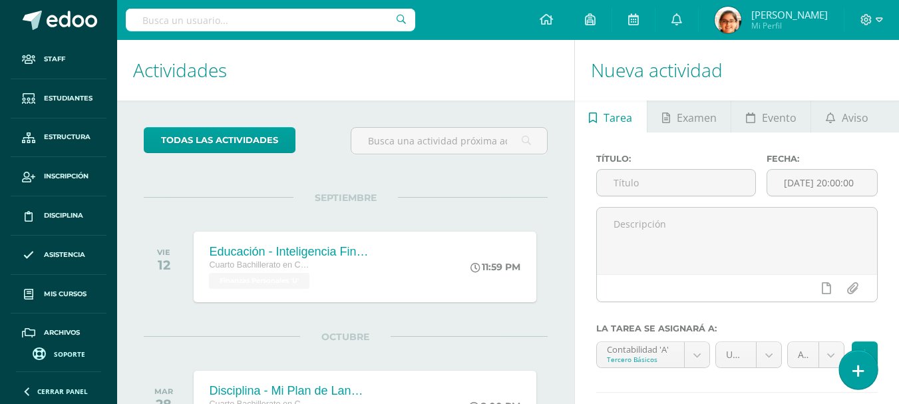
click at [856, 360] on link at bounding box center [858, 369] width 38 height 39
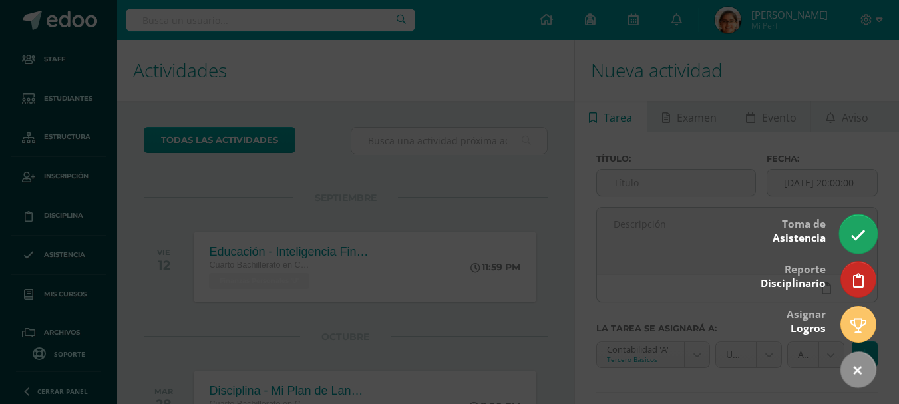
click at [852, 230] on icon at bounding box center [857, 235] width 15 height 15
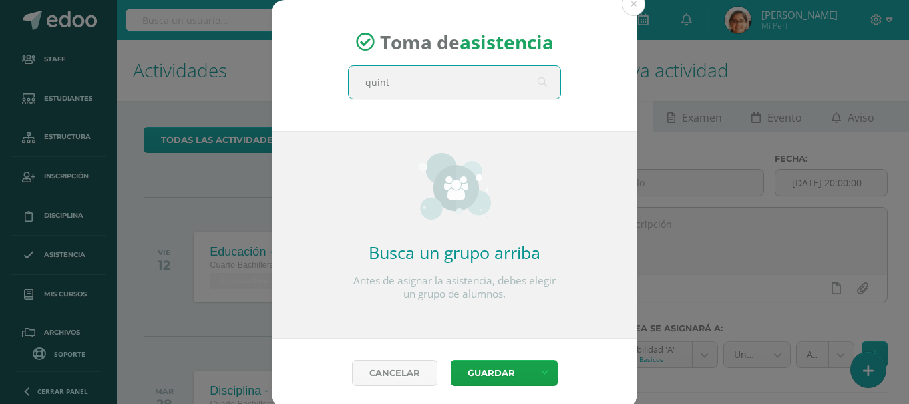
type input "quinto"
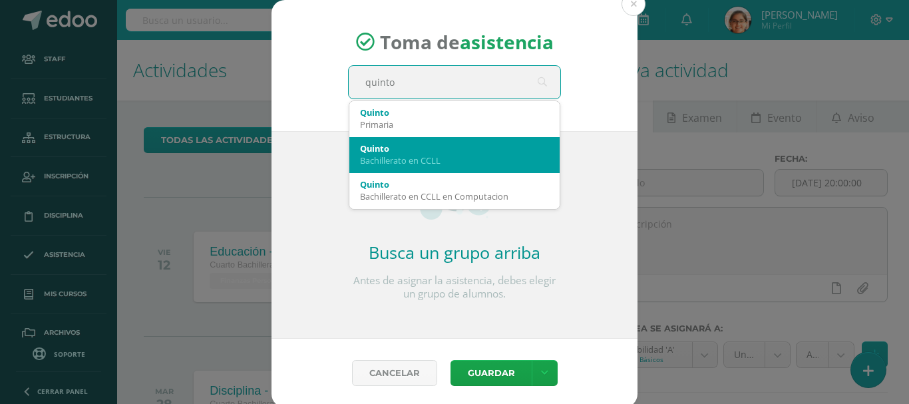
click at [394, 160] on div "Bachillerato en CCLL" at bounding box center [454, 160] width 189 height 12
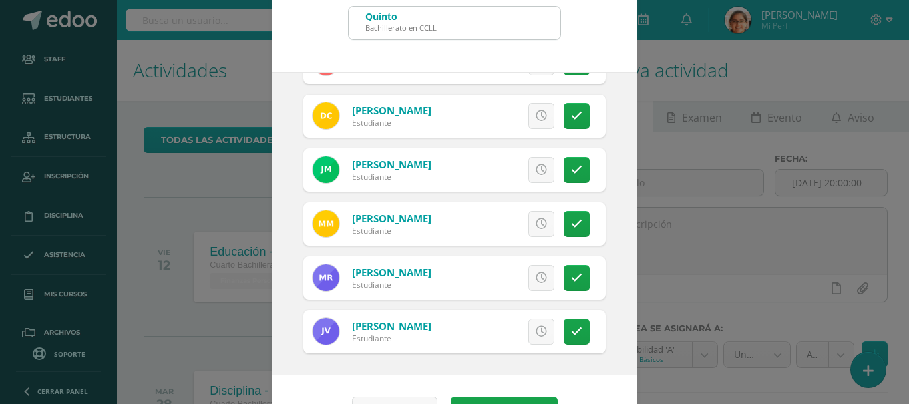
scroll to position [99, 0]
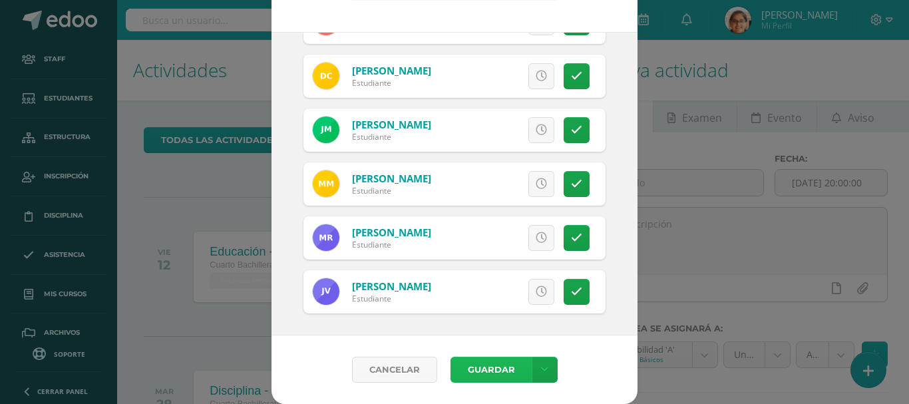
click at [477, 377] on button "Guardar" at bounding box center [490, 370] width 81 height 26
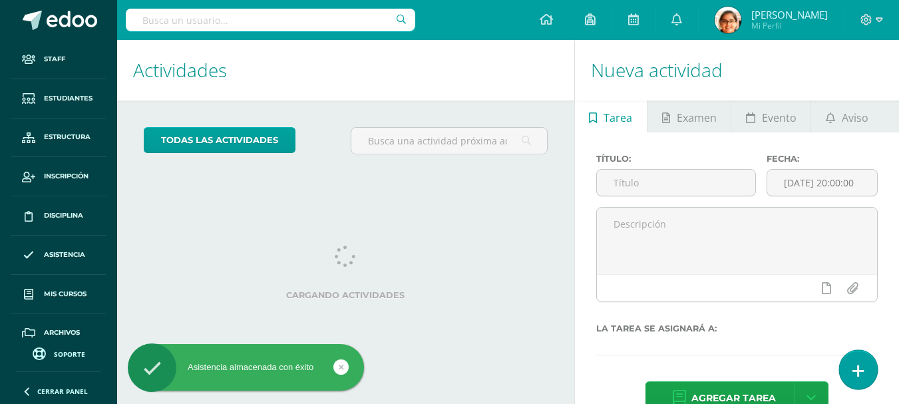
click at [851, 377] on link at bounding box center [858, 369] width 38 height 39
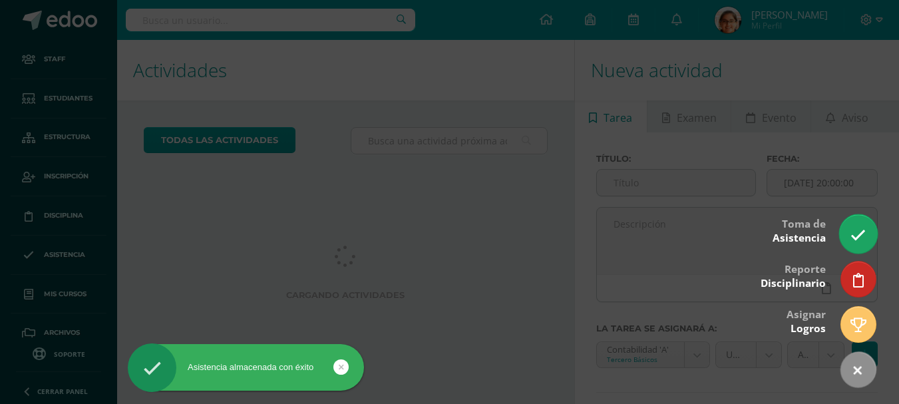
click at [860, 236] on icon at bounding box center [857, 235] width 15 height 15
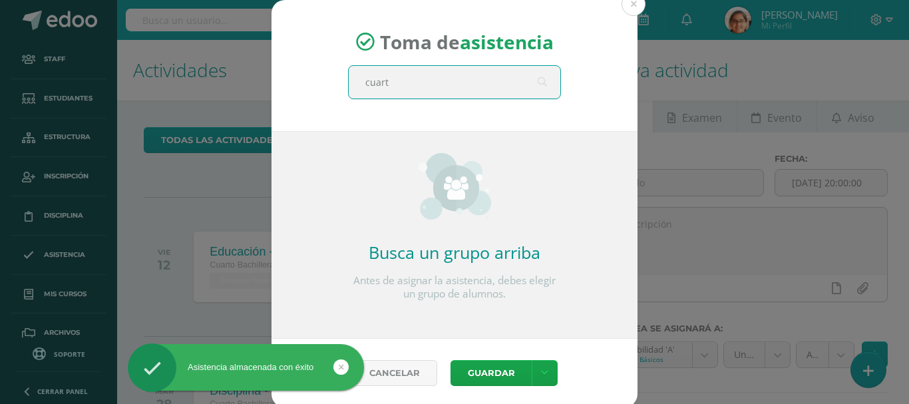
type input "cuarto"
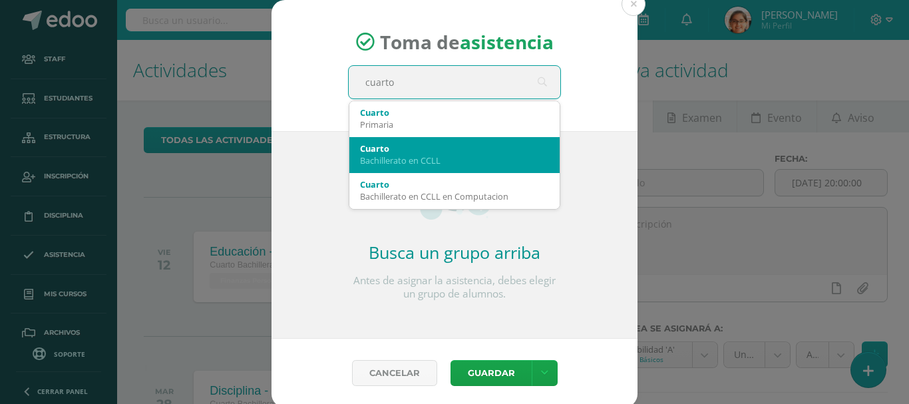
click at [454, 149] on div "Cuarto" at bounding box center [454, 148] width 189 height 12
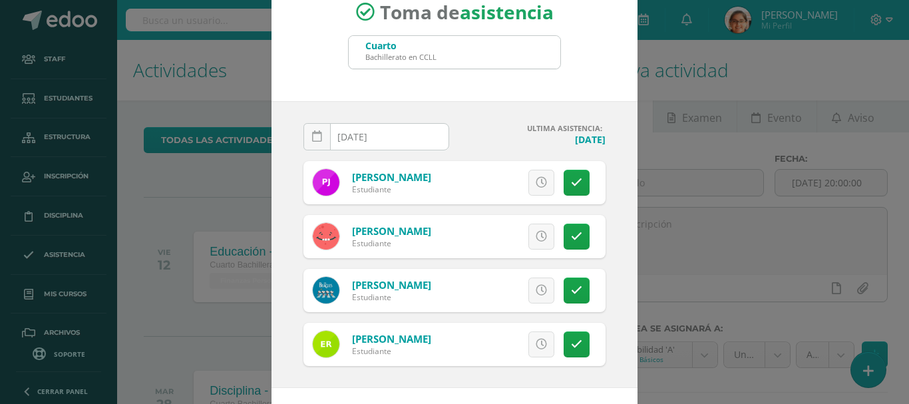
scroll to position [82, 0]
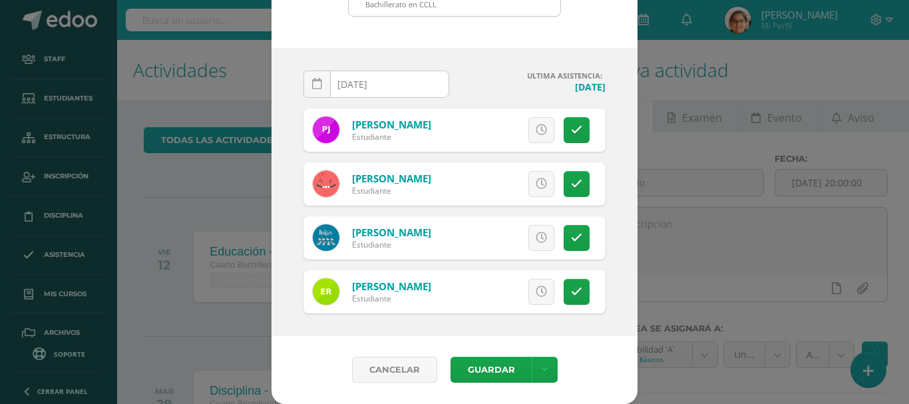
click at [474, 387] on div "Cancelar Guardar Guardar sin notificar inasistencias" at bounding box center [454, 369] width 366 height 69
click at [474, 371] on button "Guardar" at bounding box center [490, 370] width 81 height 26
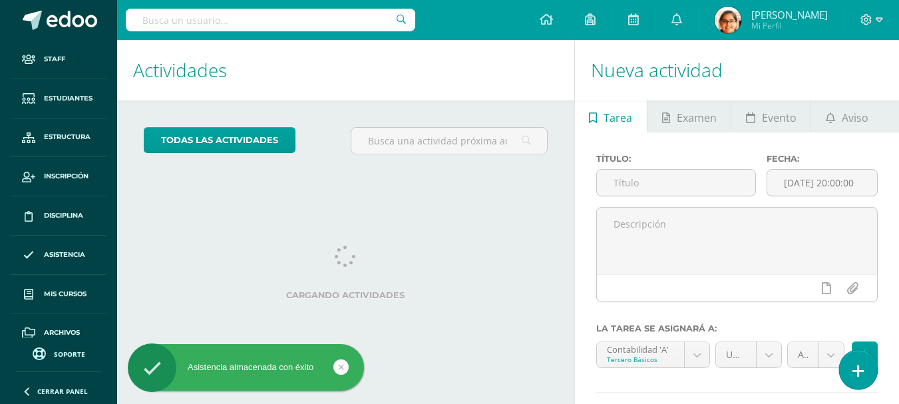
click at [855, 366] on icon at bounding box center [858, 370] width 12 height 15
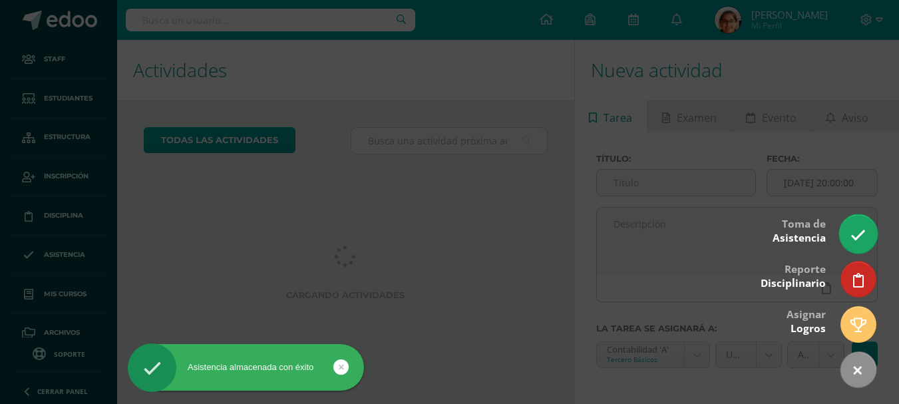
click at [868, 233] on link at bounding box center [858, 233] width 38 height 39
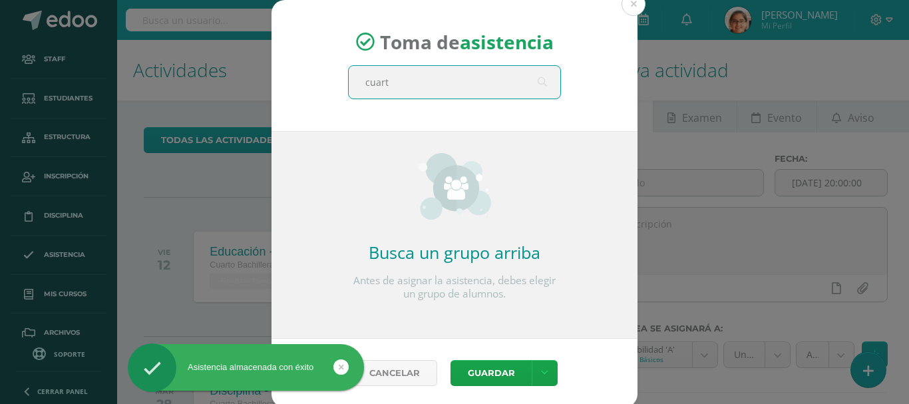
type input "cuarto"
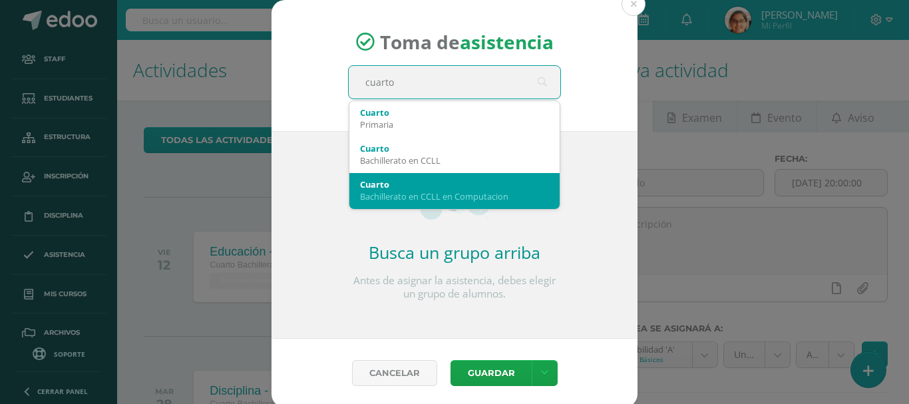
click at [393, 193] on div "Bachillerato en CCLL en Computacion" at bounding box center [454, 196] width 189 height 12
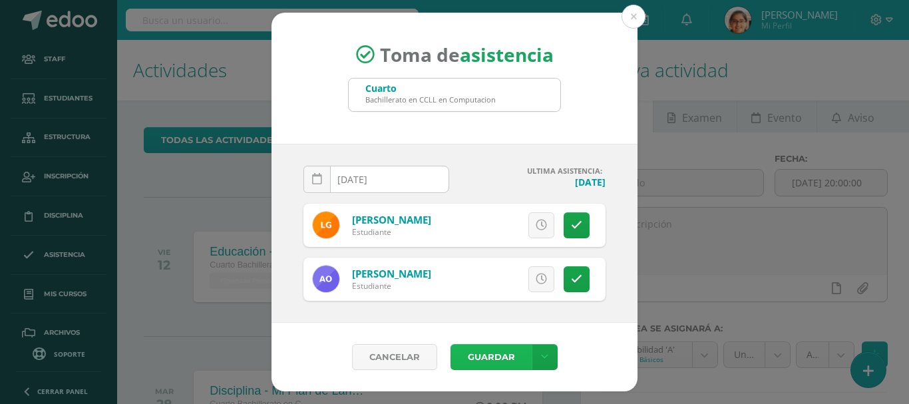
click at [500, 362] on button "Guardar" at bounding box center [490, 357] width 81 height 26
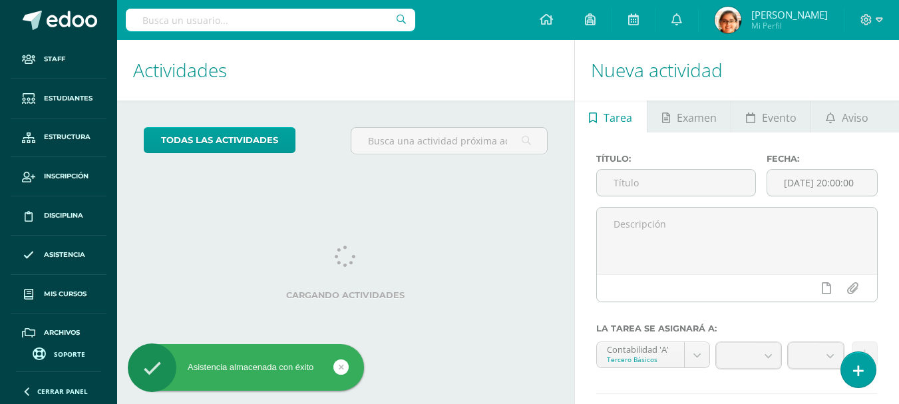
click at [870, 368] on link at bounding box center [858, 369] width 35 height 35
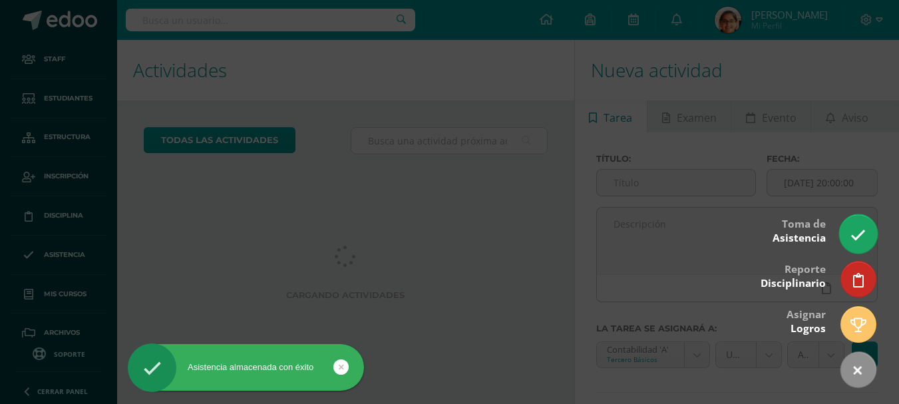
click at [854, 230] on icon at bounding box center [857, 235] width 15 height 15
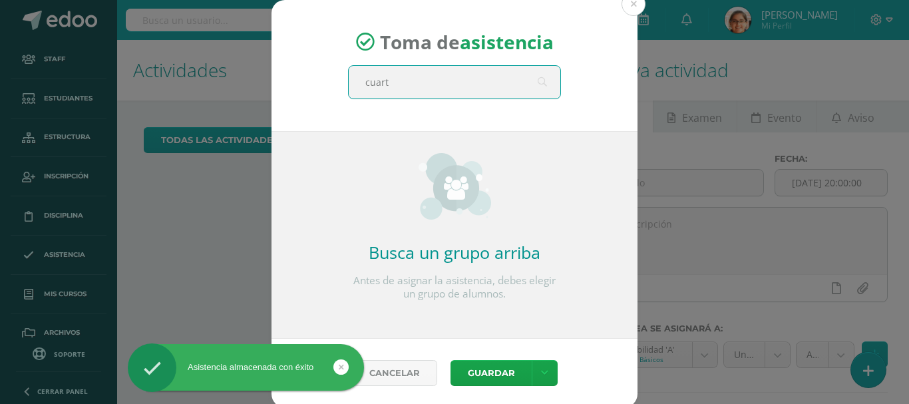
type input "cuarto"
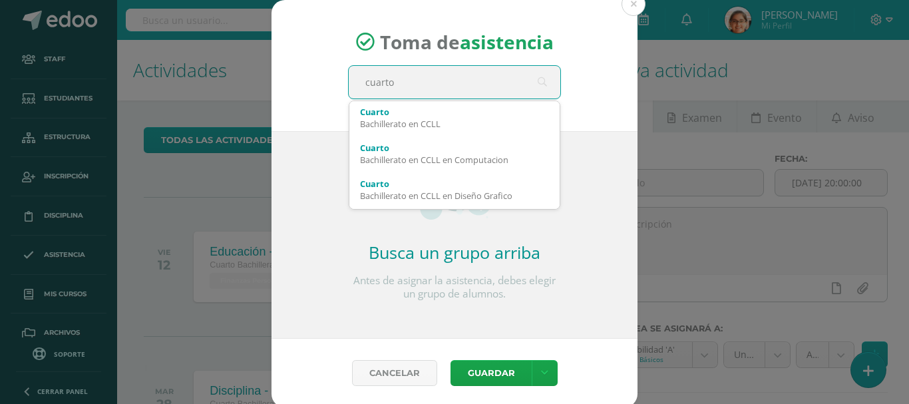
scroll to position [53, 0]
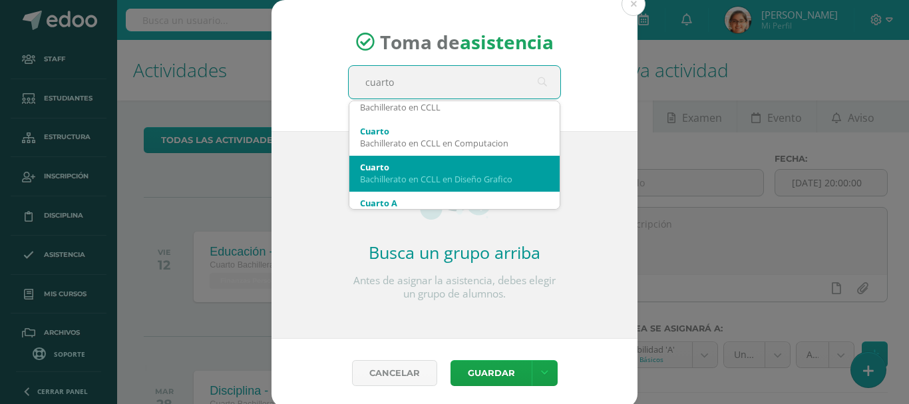
click at [512, 180] on div "Bachillerato en CCLL en Diseño Grafico" at bounding box center [454, 179] width 189 height 12
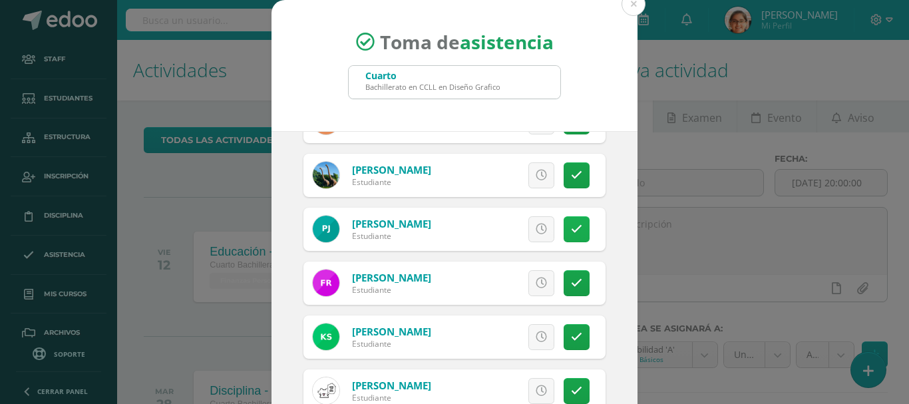
scroll to position [88, 0]
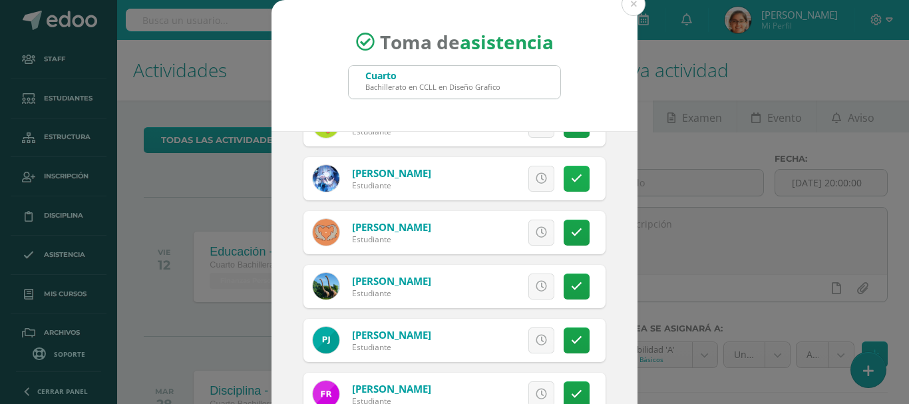
click at [564, 186] on link at bounding box center [577, 179] width 26 height 26
click at [506, 172] on span "Excusa" at bounding box center [518, 178] width 37 height 25
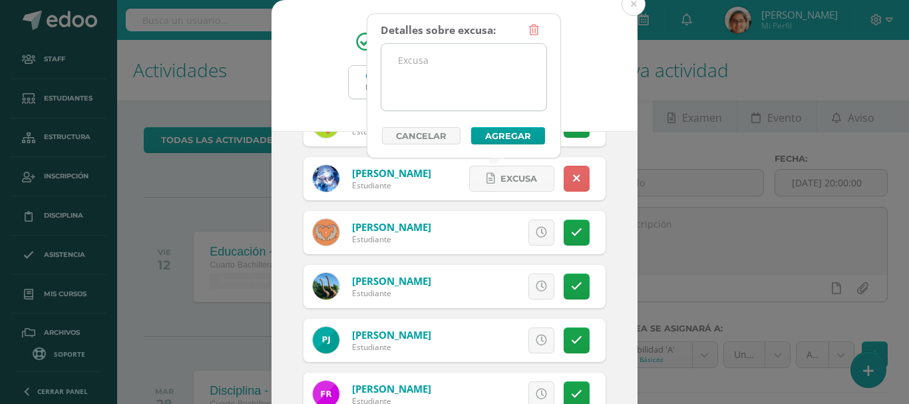
click at [447, 73] on textarea at bounding box center [463, 77] width 165 height 67
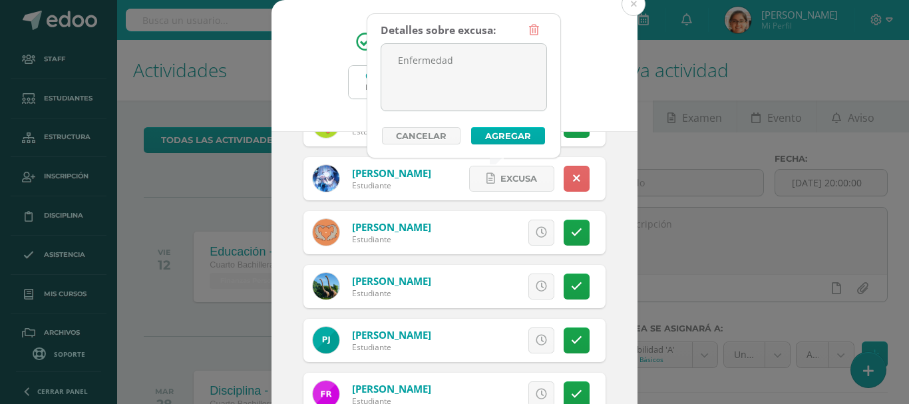
type textarea "Enfermedad"
click at [501, 132] on button "Agregar" at bounding box center [508, 135] width 74 height 17
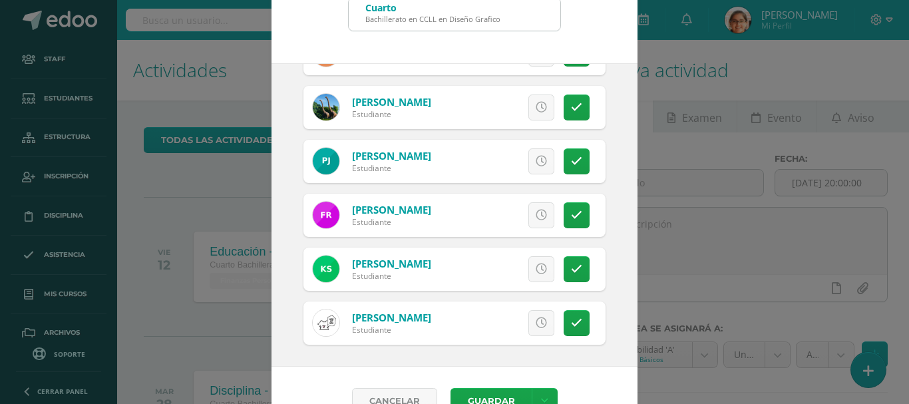
scroll to position [99, 0]
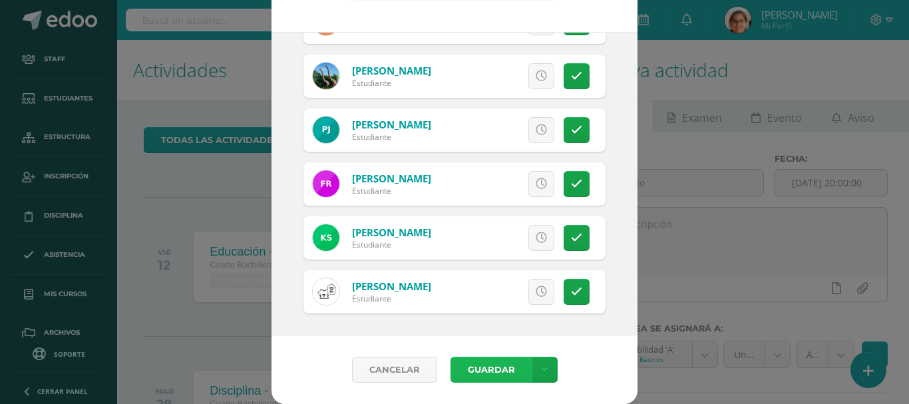
click at [492, 363] on button "Guardar" at bounding box center [490, 370] width 81 height 26
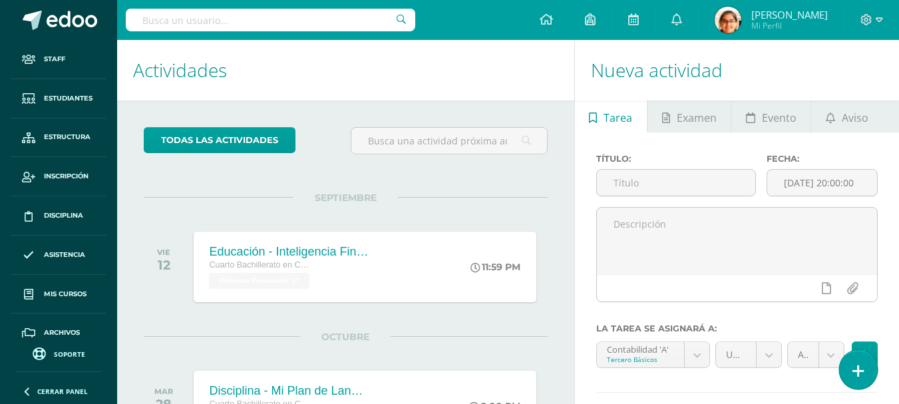
click at [874, 365] on link at bounding box center [858, 369] width 38 height 39
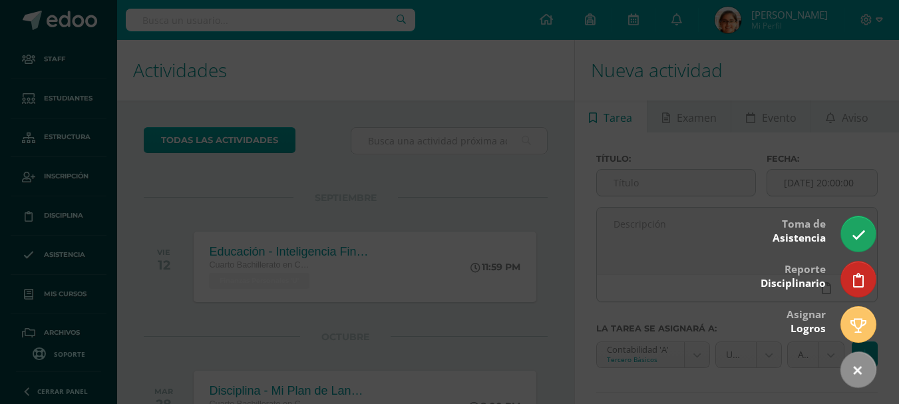
click at [852, 251] on div at bounding box center [449, 202] width 899 height 404
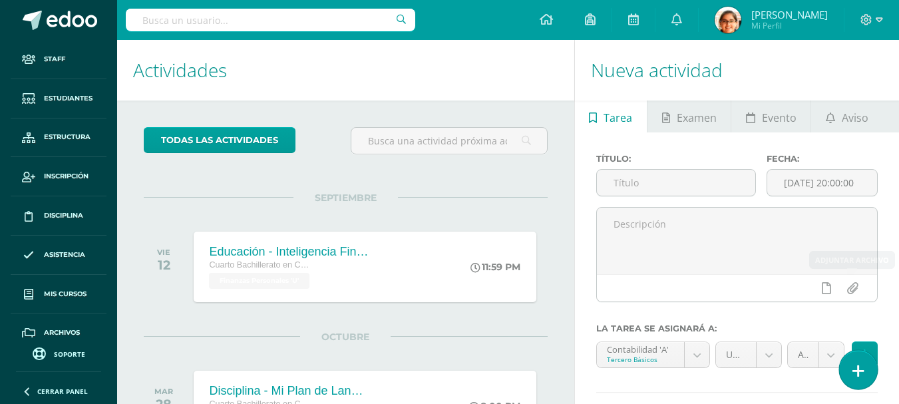
click at [859, 373] on icon at bounding box center [858, 370] width 12 height 15
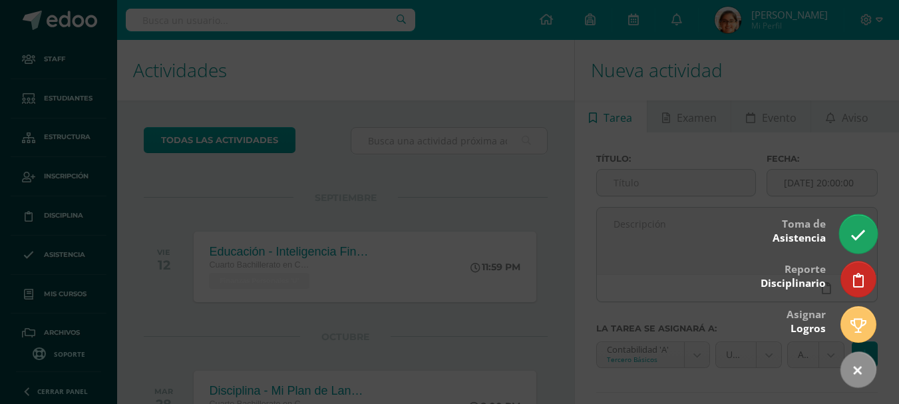
click at [862, 230] on icon at bounding box center [857, 235] width 15 height 15
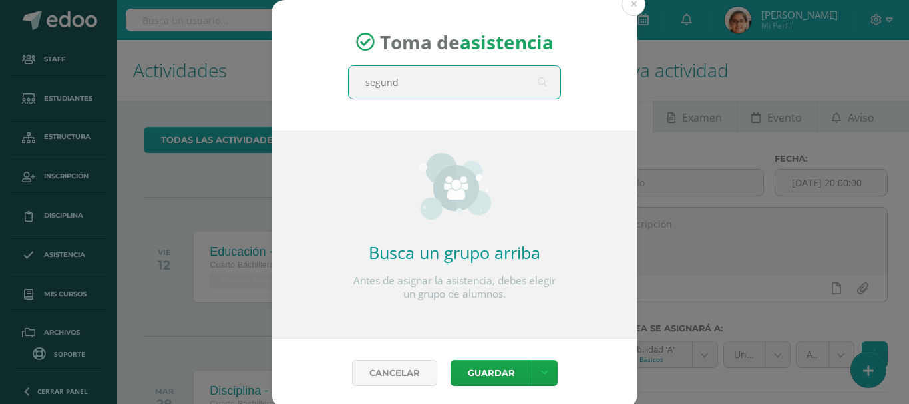
type input "segundo"
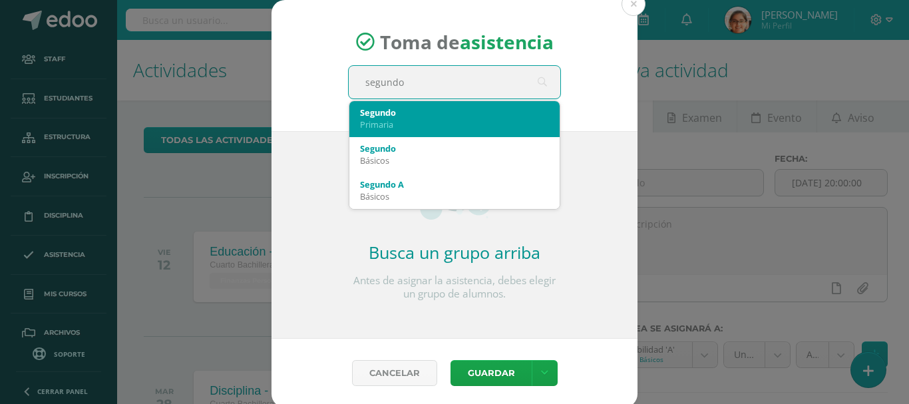
click at [469, 123] on div "Primaria" at bounding box center [454, 124] width 189 height 12
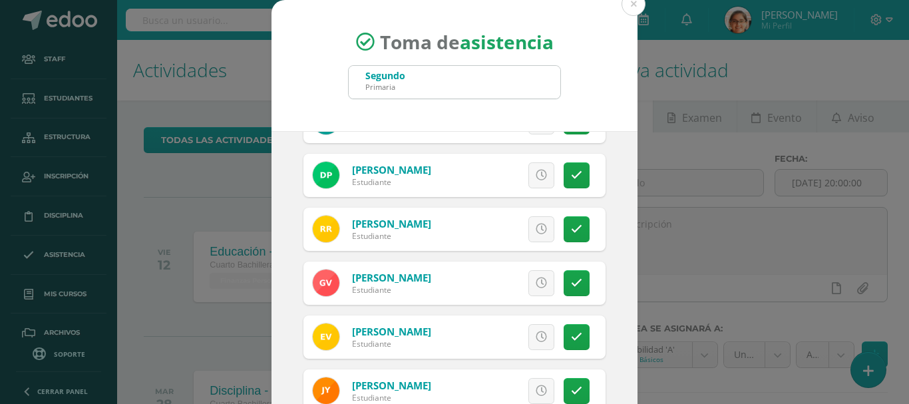
scroll to position [99, 0]
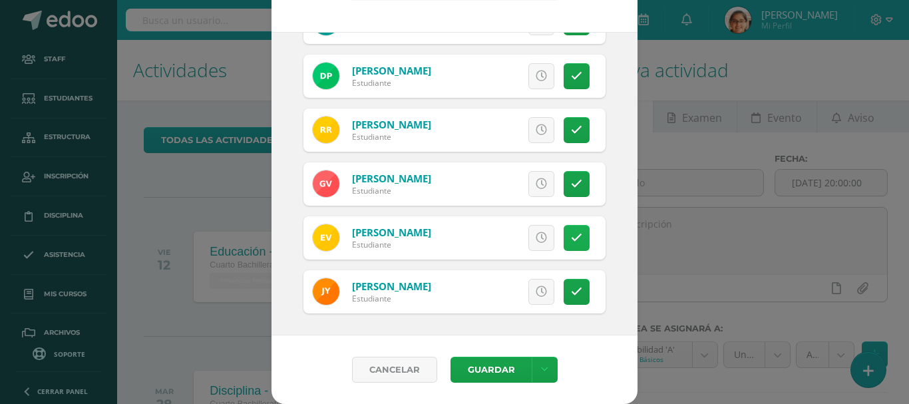
click at [571, 234] on icon at bounding box center [576, 237] width 11 height 11
click at [493, 369] on button "Guardar" at bounding box center [490, 370] width 81 height 26
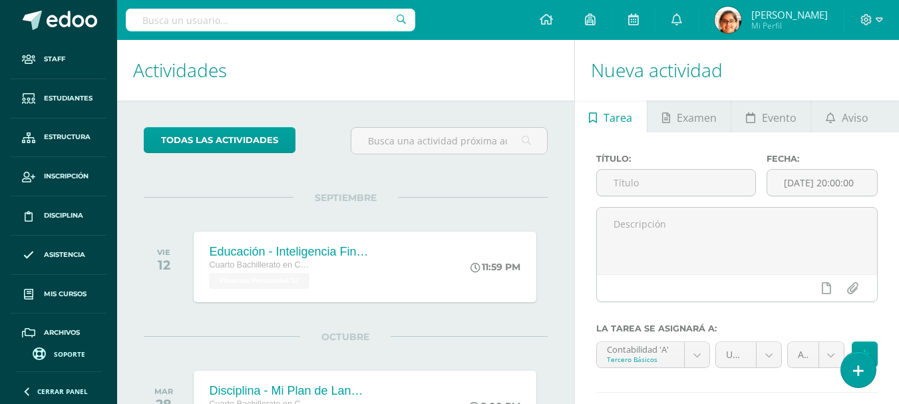
scroll to position [55, 0]
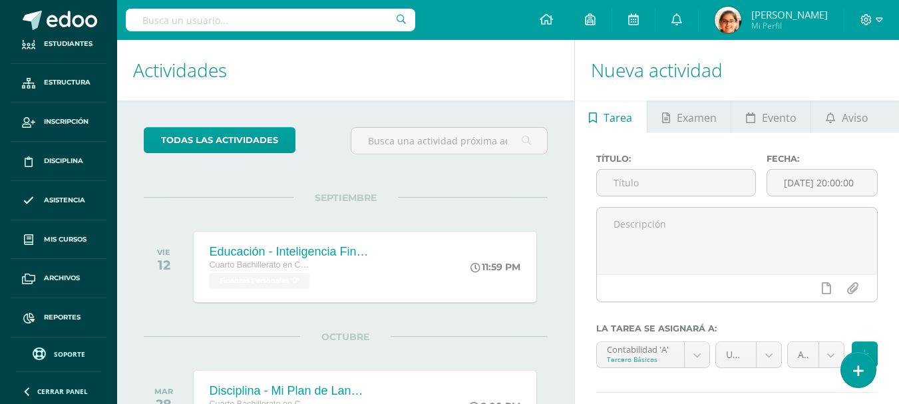
click at [194, 13] on input "text" at bounding box center [270, 20] width 289 height 23
type input "erick"
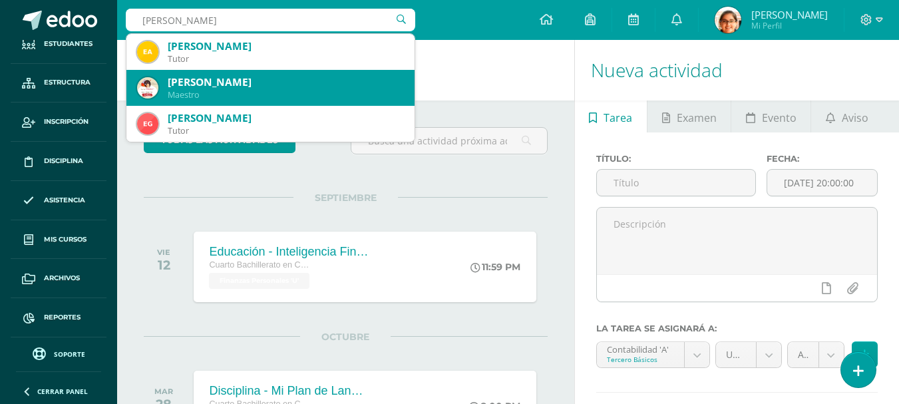
click at [166, 93] on div "Ericka Palma Maestro" at bounding box center [270, 88] width 267 height 36
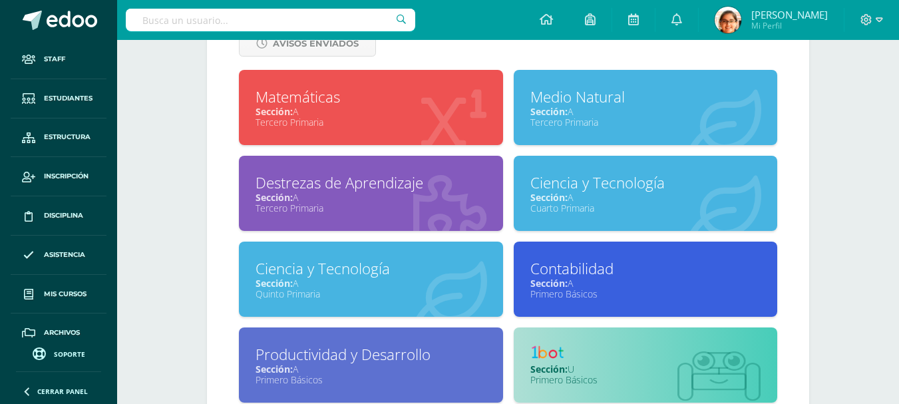
scroll to position [665, 0]
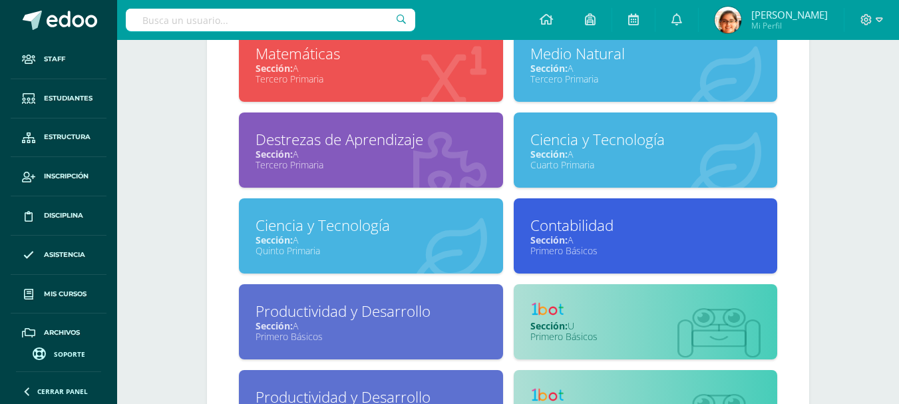
click at [585, 251] on div "Primero Básicos" at bounding box center [645, 250] width 231 height 13
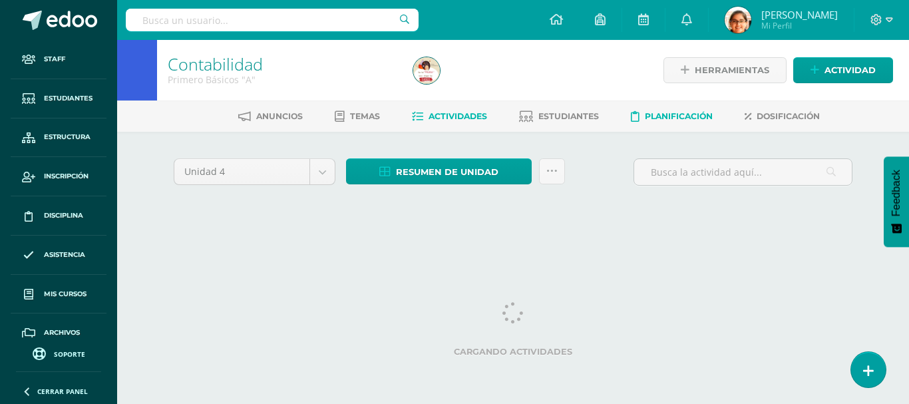
click at [675, 116] on span "Planificación" at bounding box center [679, 116] width 68 height 10
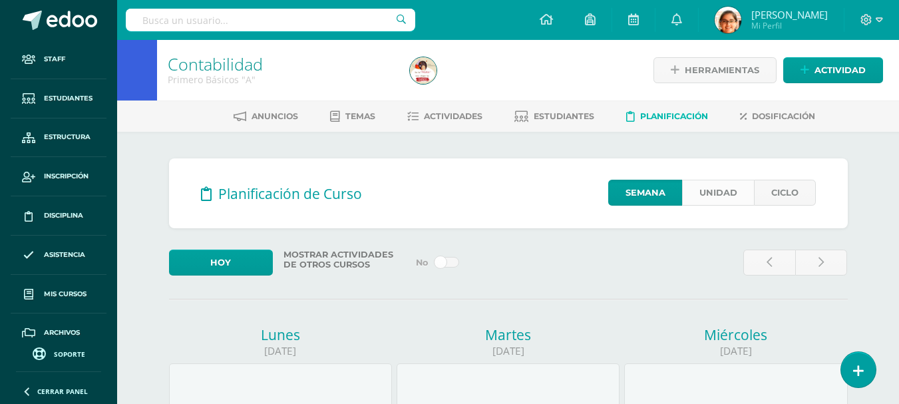
click at [721, 192] on link "Unidad" at bounding box center [718, 193] width 72 height 26
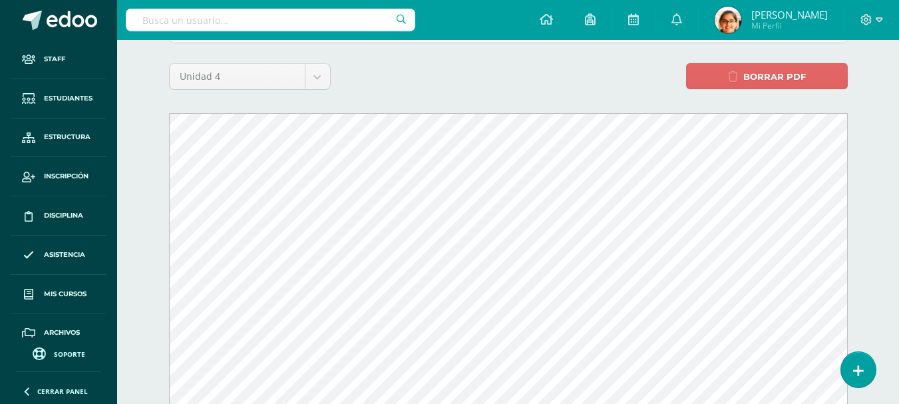
scroll to position [333, 0]
